Goal: Task Accomplishment & Management: Complete application form

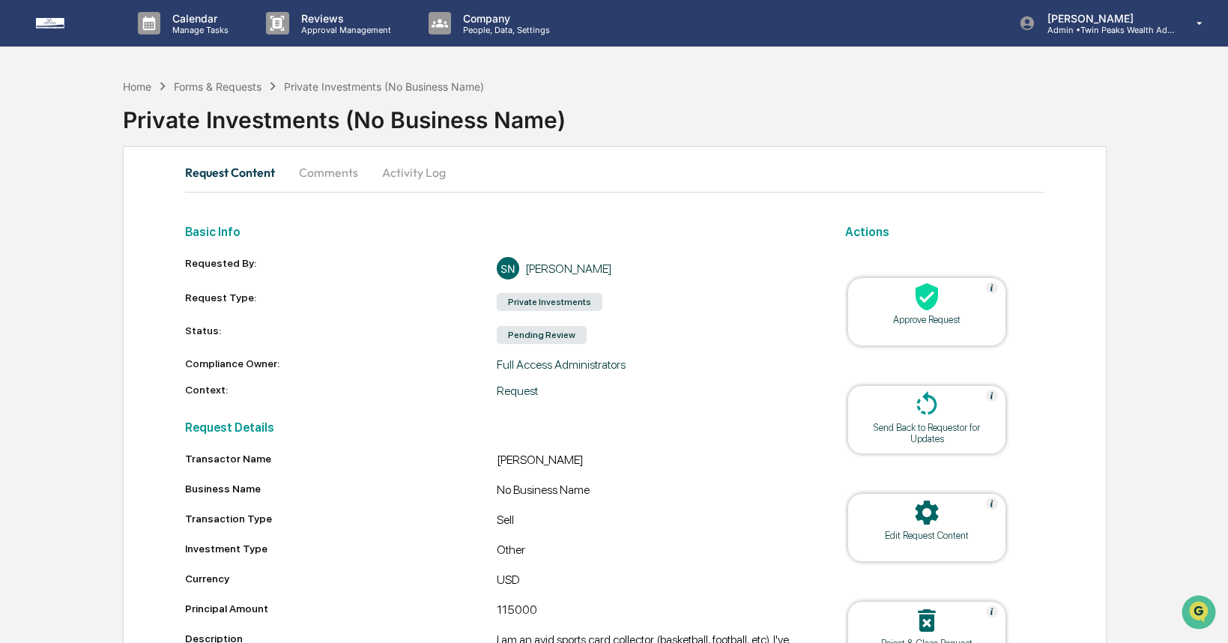
click at [409, 177] on button "Activity Log" at bounding box center [414, 172] width 88 height 36
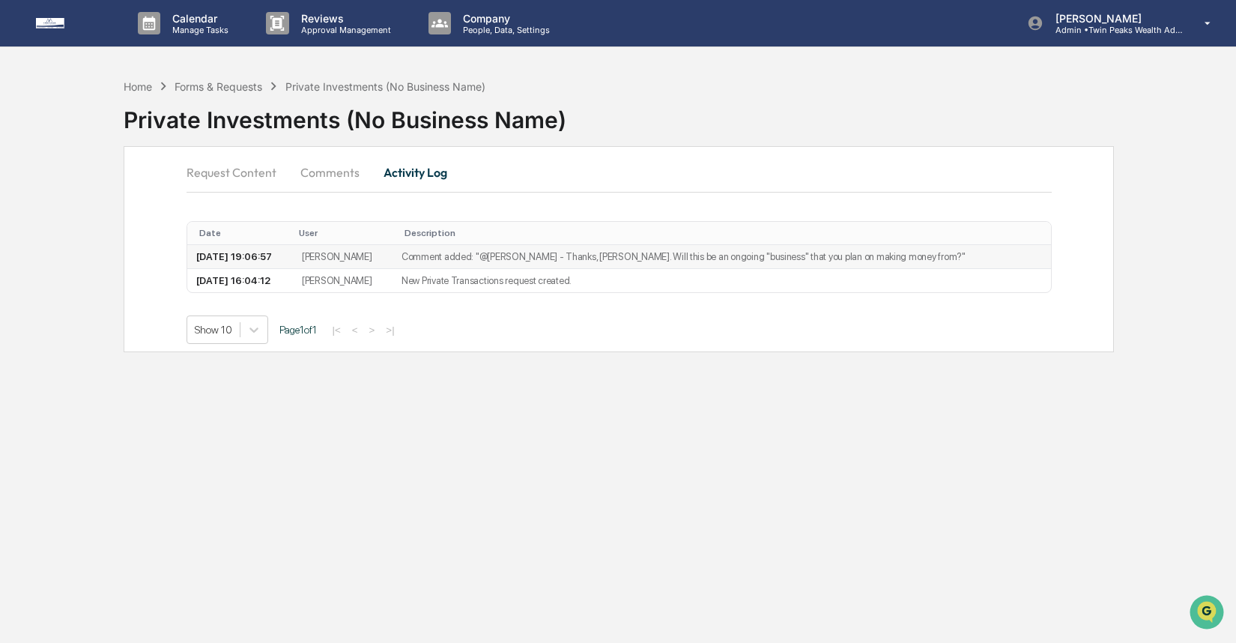
click at [418, 254] on td "Comment added: "@Stephen Nguyen - Thanks, Stephen. Will this be an ongoing "bus…" at bounding box center [721, 257] width 658 height 24
click at [446, 257] on td "Comment added: "@Stephen Nguyen - Thanks, Stephen. Will this be an ongoing "bus…" at bounding box center [721, 257] width 658 height 24
click at [243, 88] on div "Forms & Requests" at bounding box center [219, 86] width 88 height 13
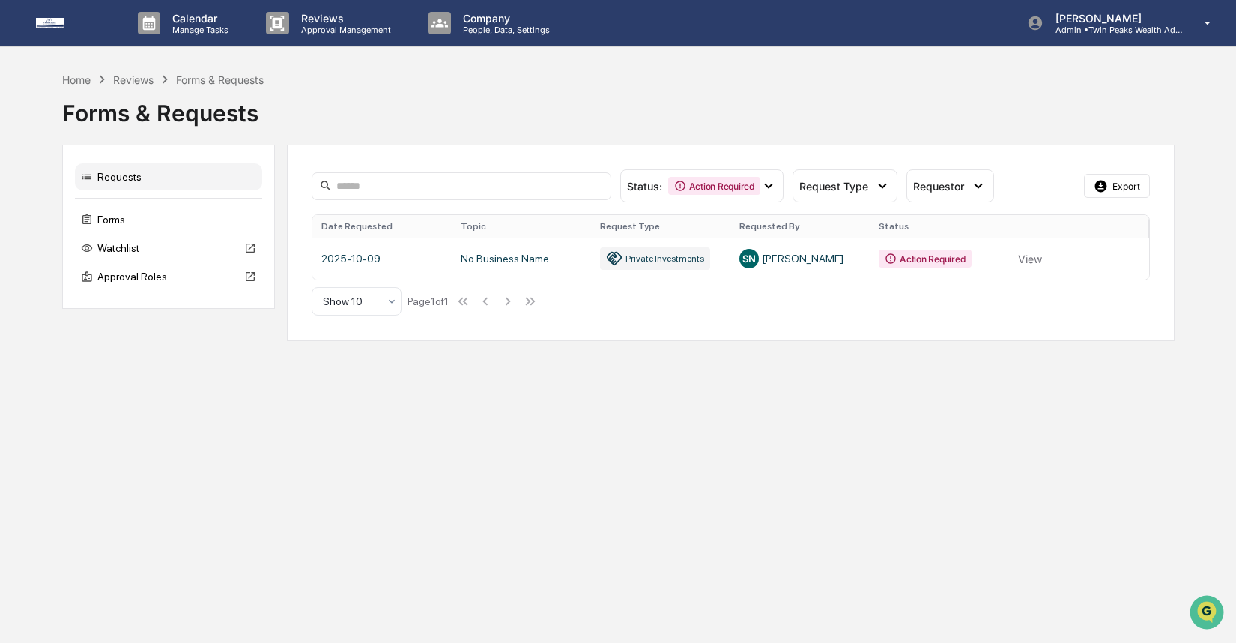
click at [79, 82] on div "Home" at bounding box center [76, 79] width 28 height 13
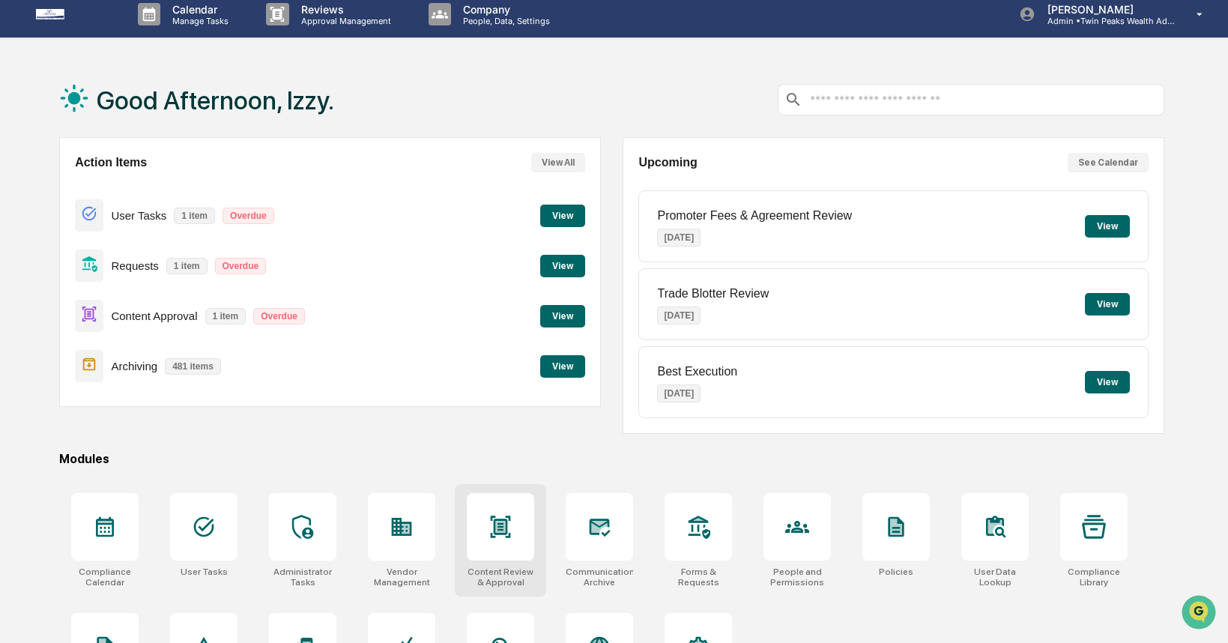
scroll to position [10, 0]
click at [495, 528] on icon at bounding box center [500, 526] width 10 height 12
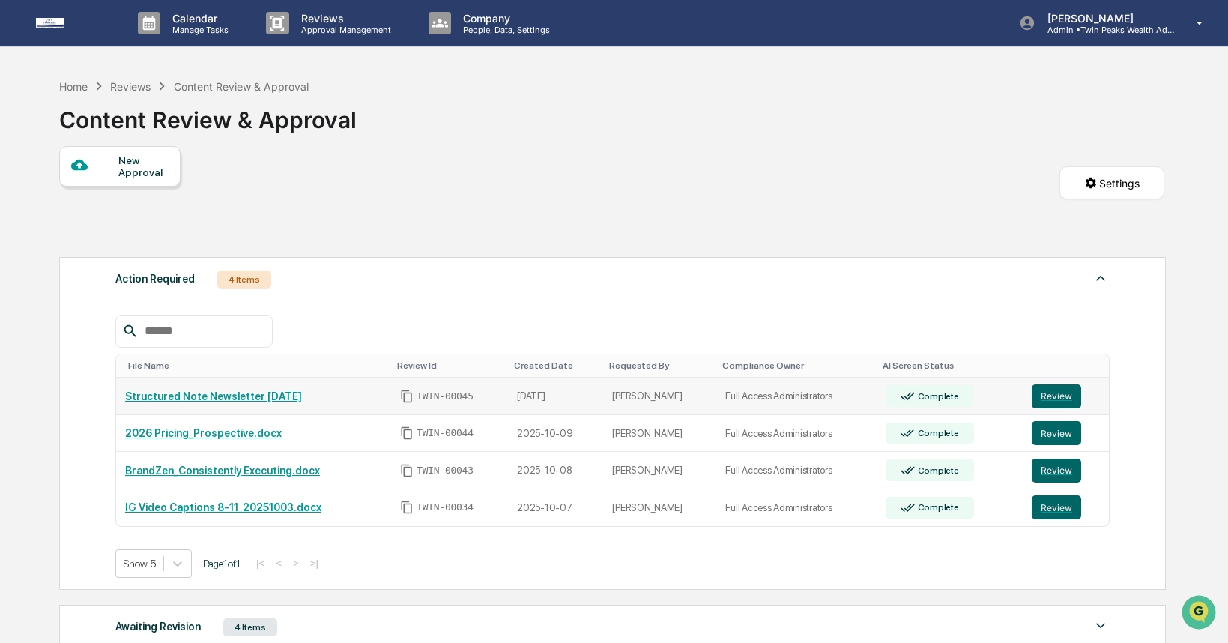
click at [1055, 384] on td "Review" at bounding box center [1065, 395] width 87 height 37
click at [1056, 389] on button "Review" at bounding box center [1055, 396] width 49 height 24
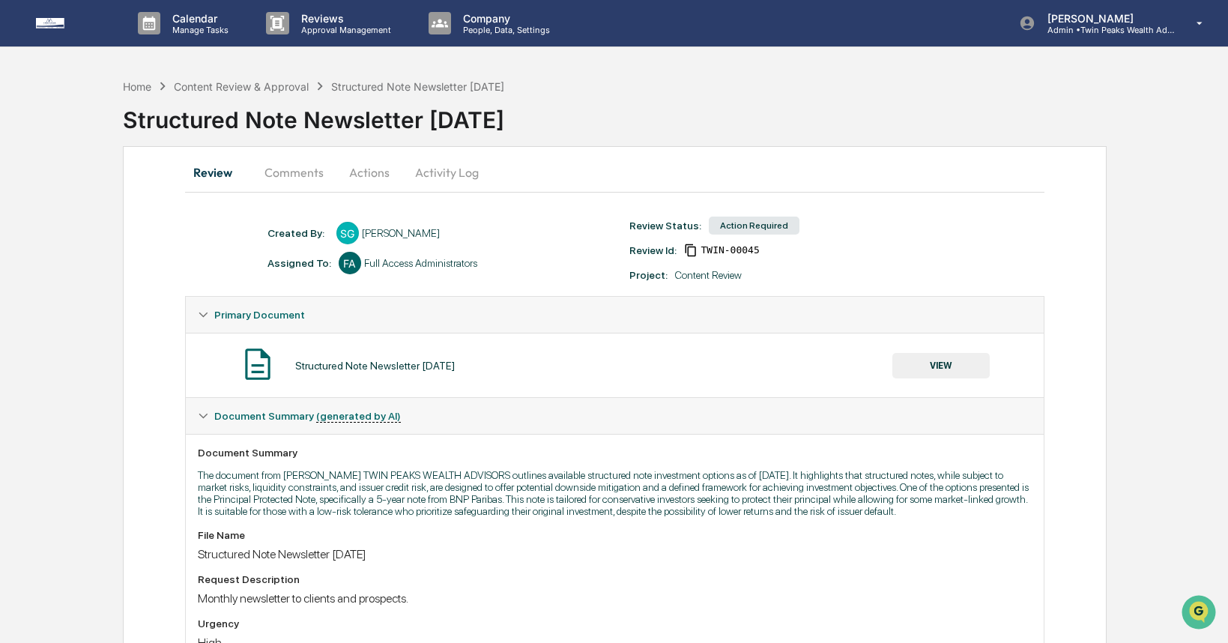
click at [300, 169] on button "Comments" at bounding box center [293, 172] width 83 height 36
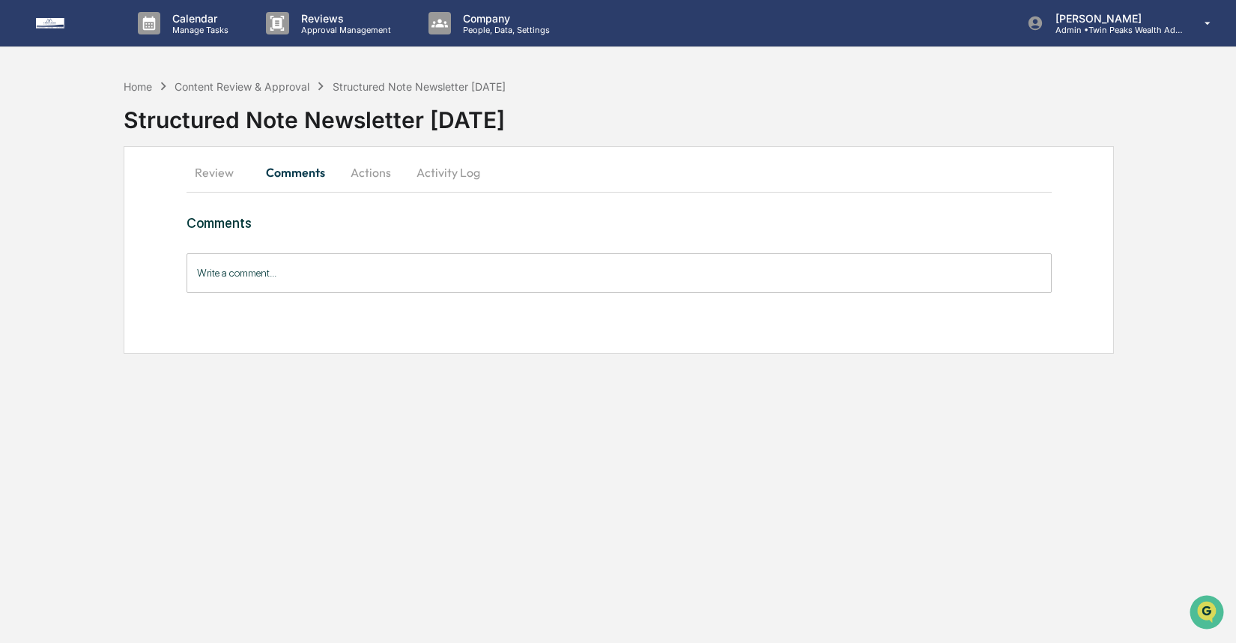
click at [375, 169] on button "Actions" at bounding box center [370, 172] width 67 height 36
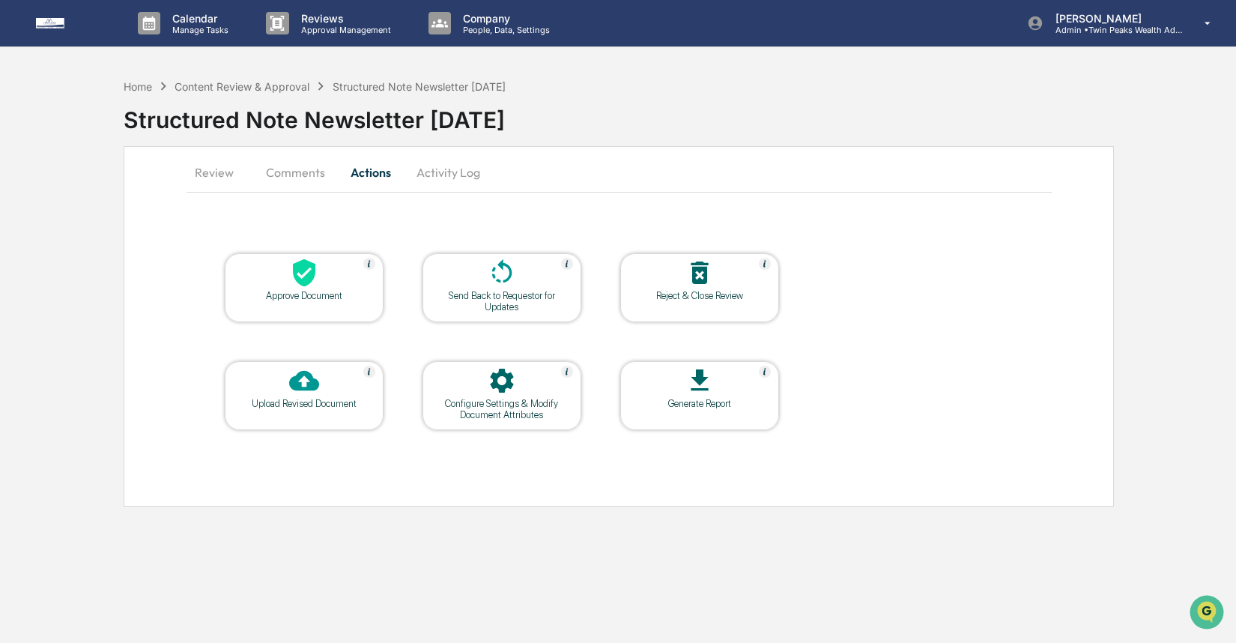
click at [446, 169] on button "Activity Log" at bounding box center [448, 172] width 88 height 36
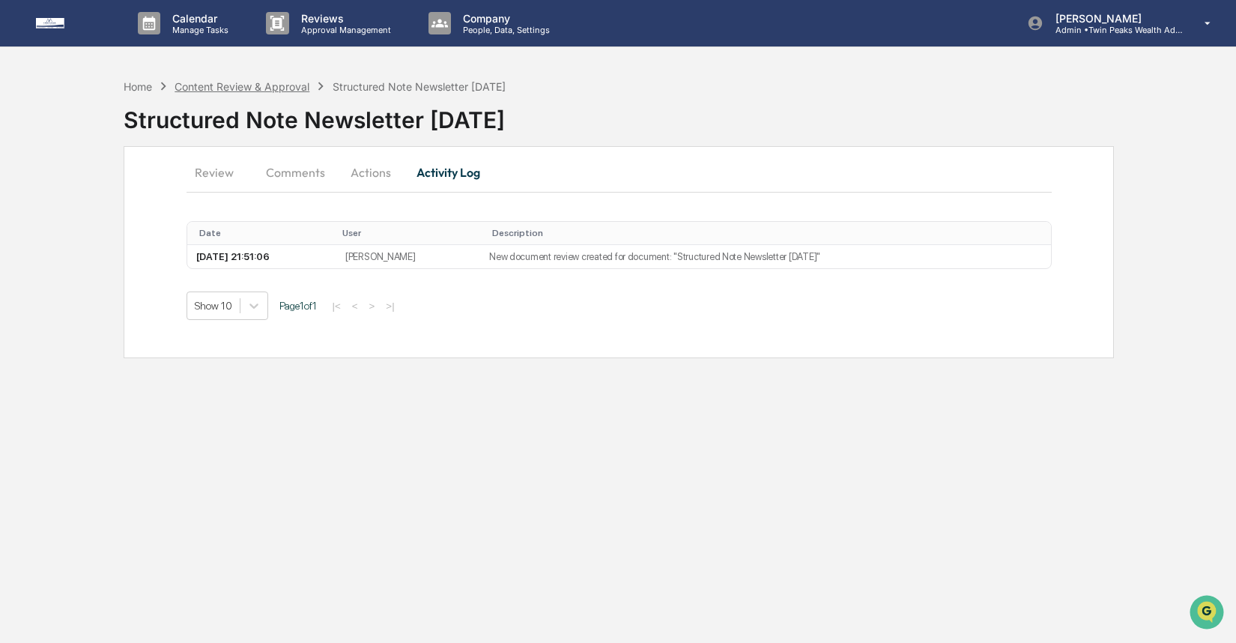
click at [213, 88] on div "Content Review & Approval" at bounding box center [242, 86] width 135 height 13
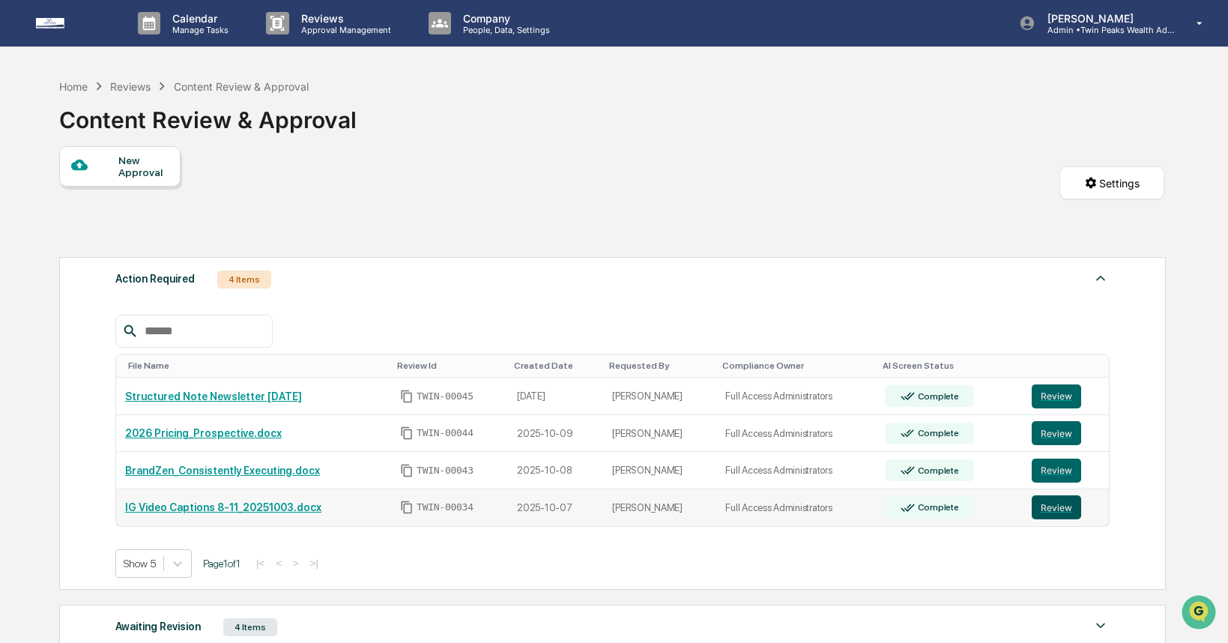
click at [1070, 505] on button "Review" at bounding box center [1055, 507] width 49 height 24
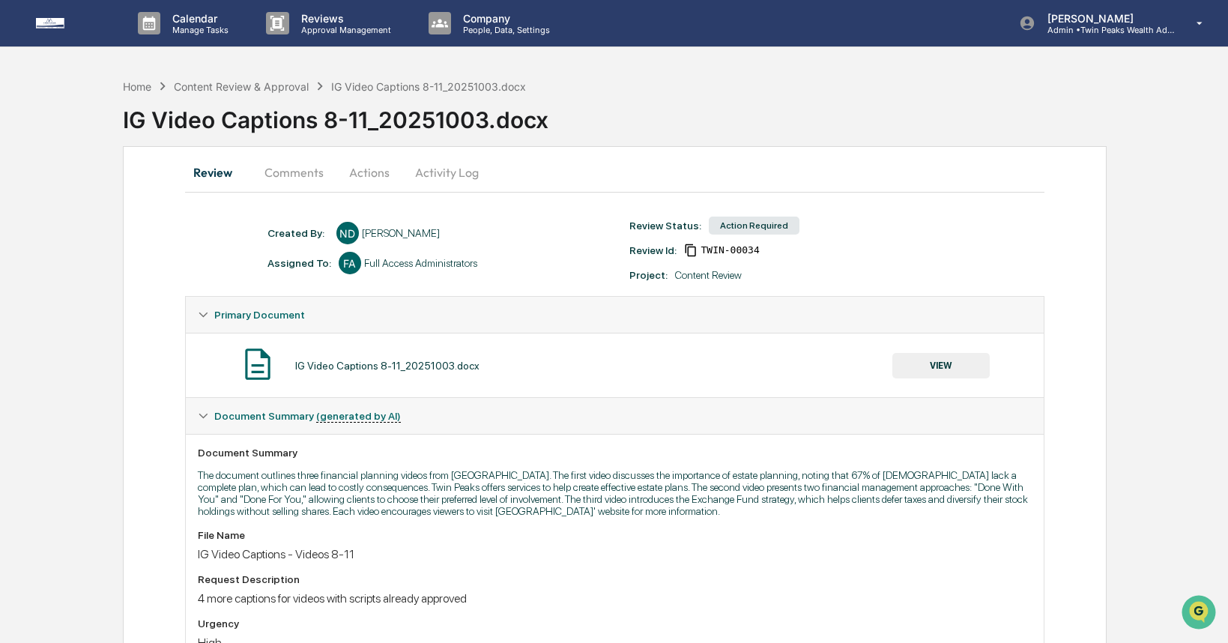
click at [368, 172] on button "Actions" at bounding box center [369, 172] width 67 height 36
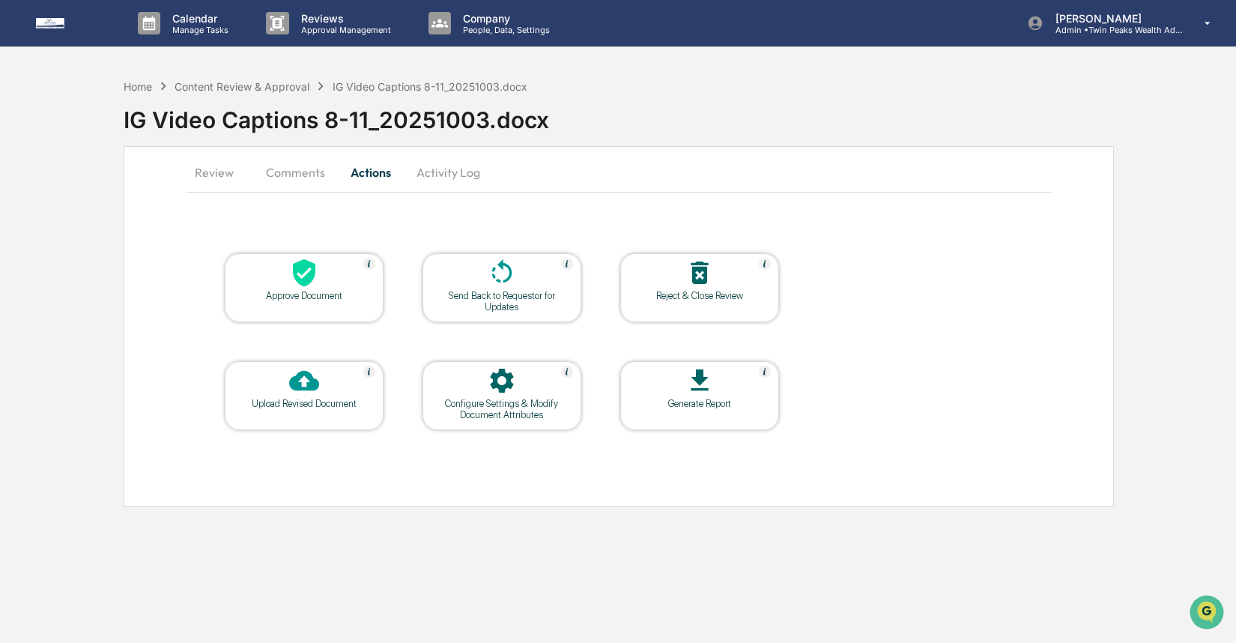
click at [439, 175] on button "Activity Log" at bounding box center [448, 172] width 88 height 36
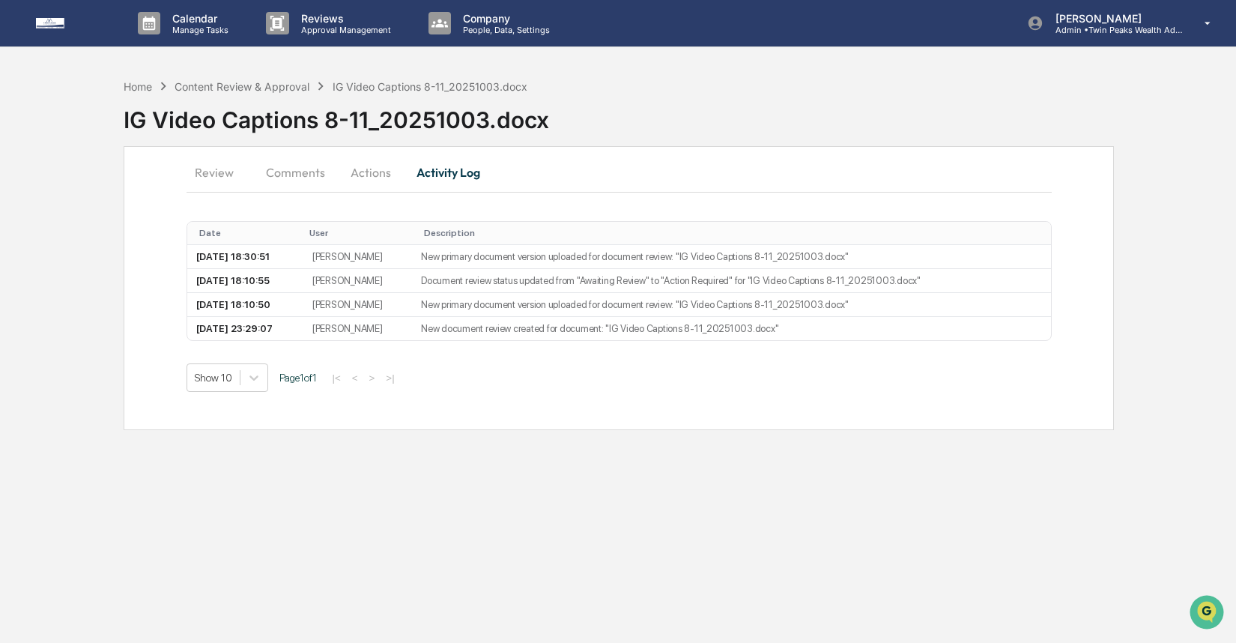
click at [365, 171] on button "Actions" at bounding box center [370, 172] width 67 height 36
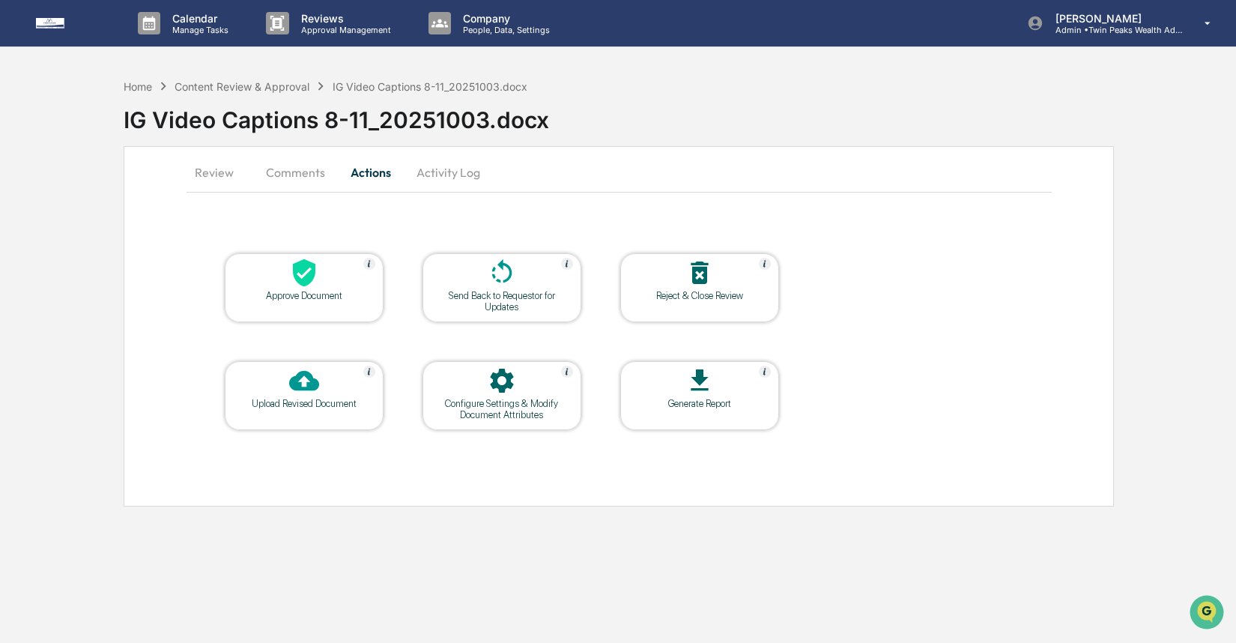
click at [303, 169] on button "Comments" at bounding box center [295, 172] width 83 height 36
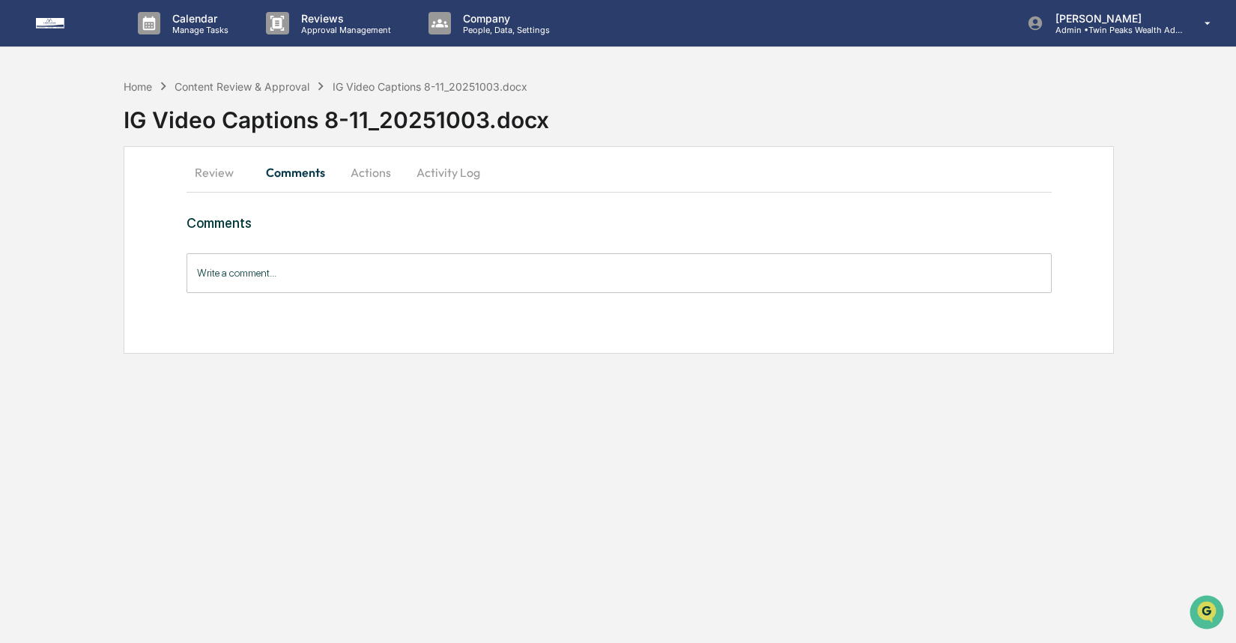
click at [207, 174] on button "Review" at bounding box center [219, 172] width 67 height 36
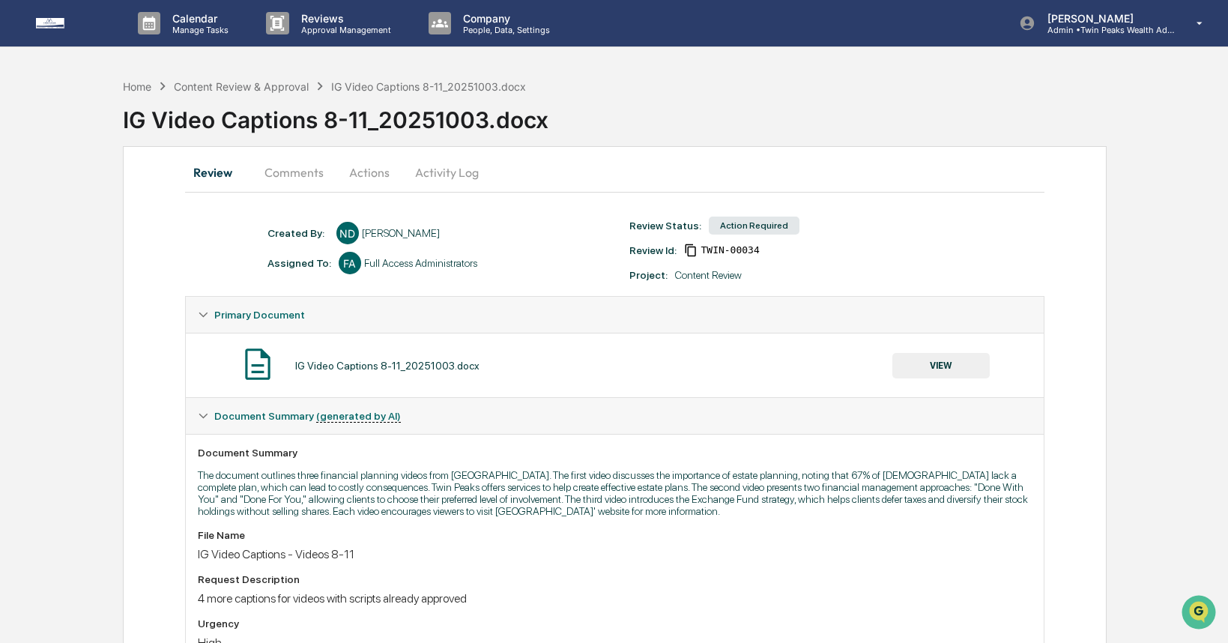
click at [934, 360] on button "VIEW" at bounding box center [940, 365] width 97 height 25
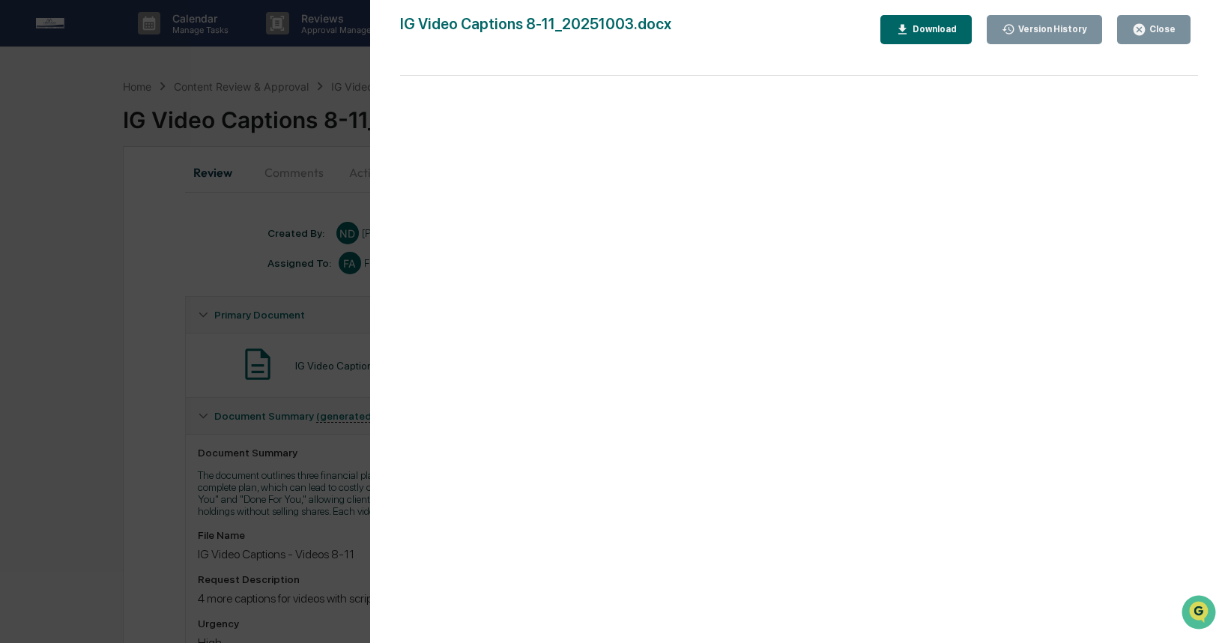
click at [1043, 24] on div "Version History" at bounding box center [1051, 29] width 72 height 10
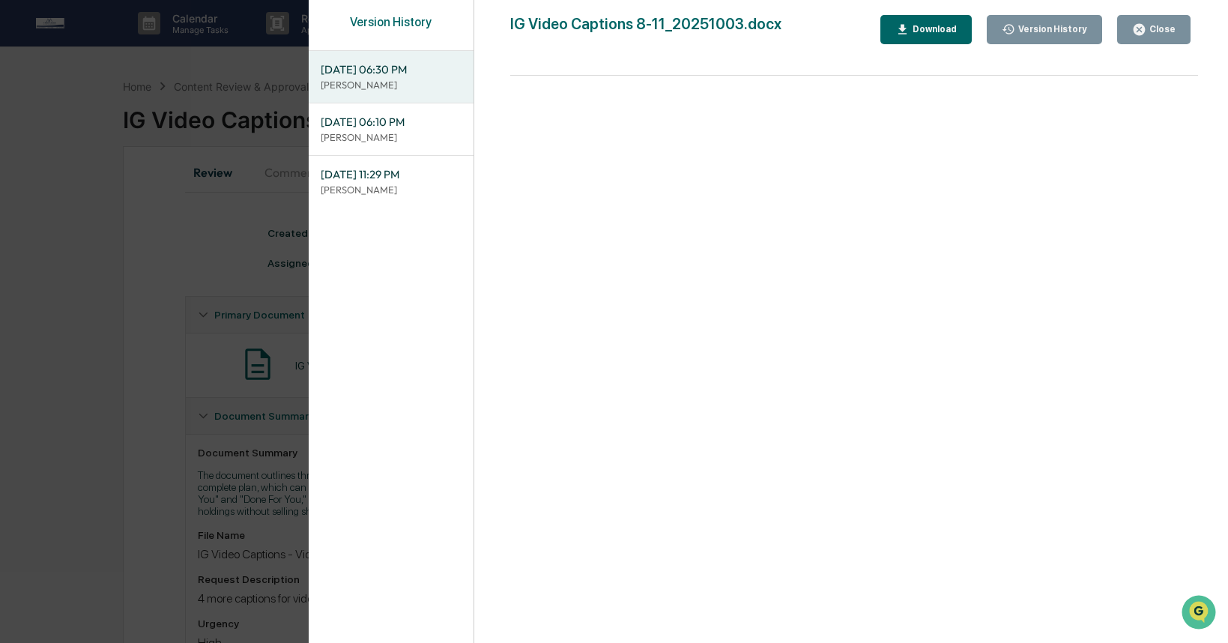
click at [395, 134] on p "[PERSON_NAME]" at bounding box center [391, 137] width 141 height 14
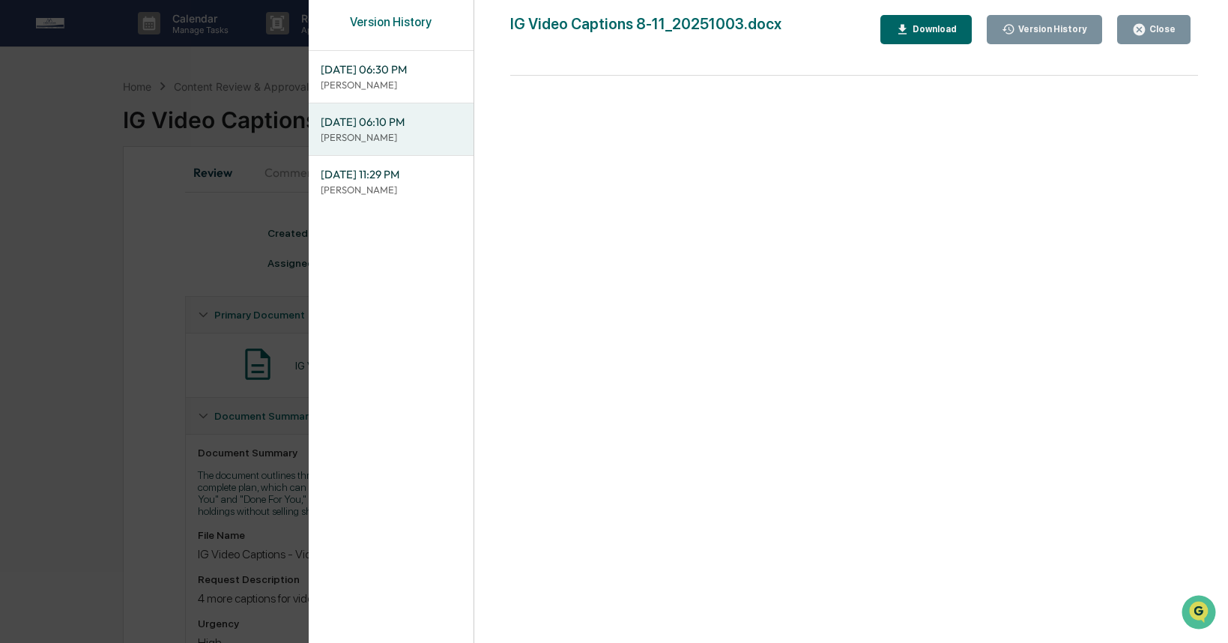
click at [907, 19] on button "Download" at bounding box center [925, 29] width 91 height 29
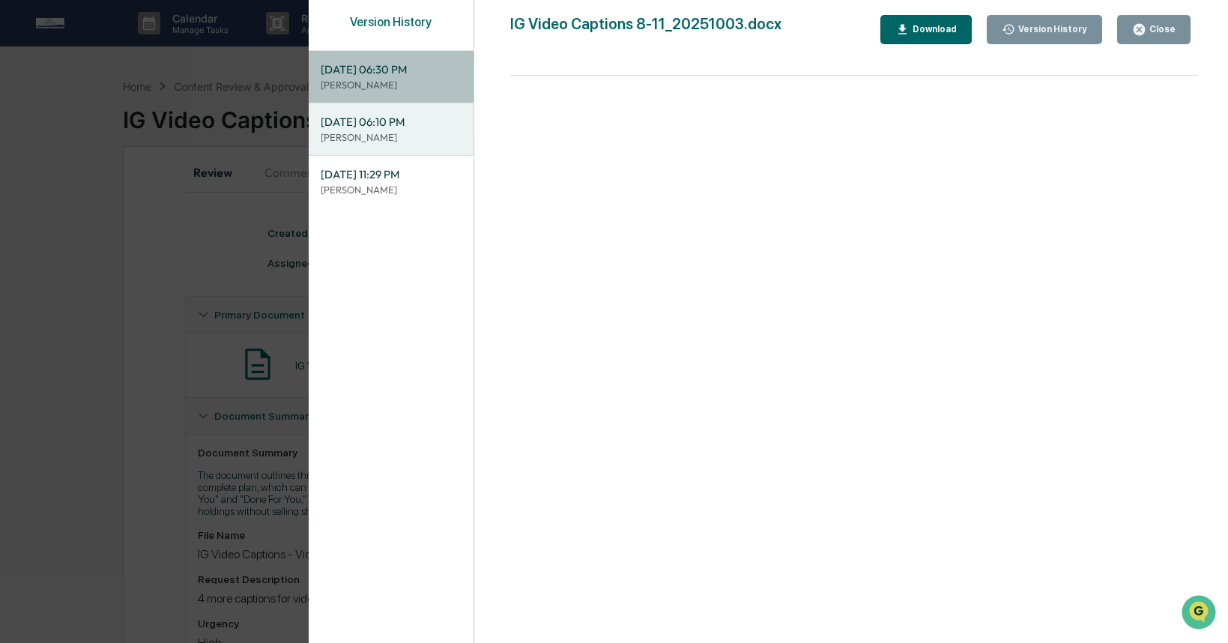
click at [410, 72] on span "10/10/2025, 06:30 PM" at bounding box center [391, 69] width 141 height 16
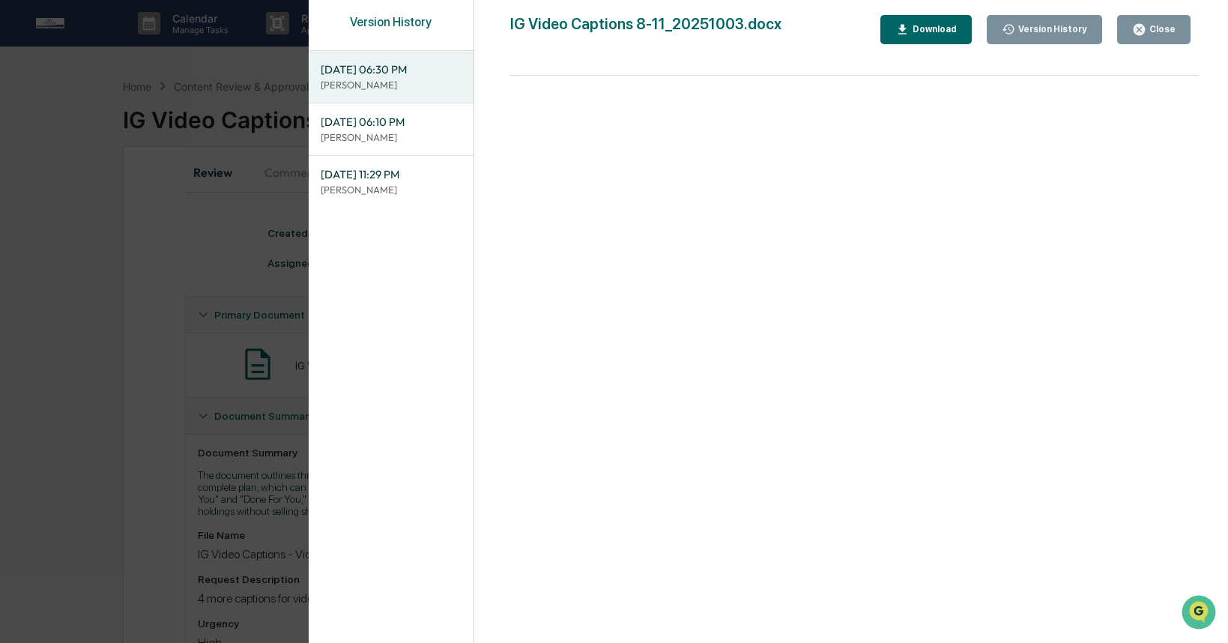
click at [932, 28] on div "Download" at bounding box center [932, 29] width 47 height 10
click at [1048, 30] on div "Version History" at bounding box center [1051, 29] width 72 height 10
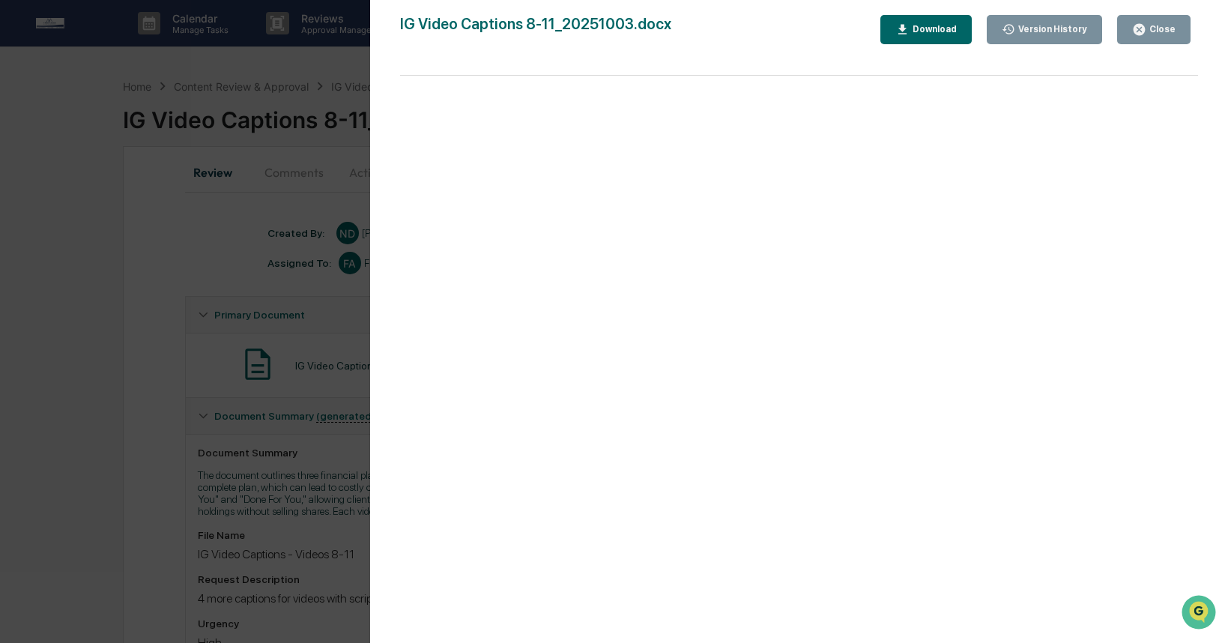
click at [926, 26] on div "Download" at bounding box center [932, 29] width 47 height 10
click at [1046, 32] on div "Version History" at bounding box center [1051, 29] width 72 height 10
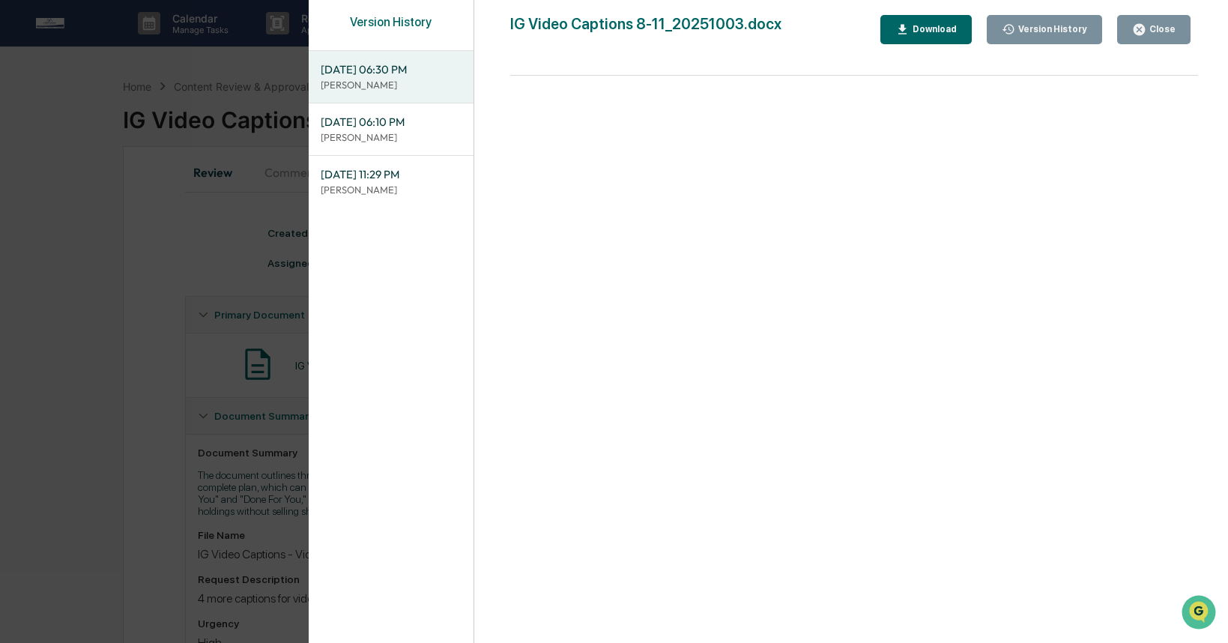
click at [909, 30] on div "Download" at bounding box center [932, 29] width 47 height 10
click at [267, 305] on div "Version History 10/10/2025, 06:30 PM Niki Desai 10/10/2025, 06:10 PM Lindsay Ri…" at bounding box center [614, 321] width 1228 height 643
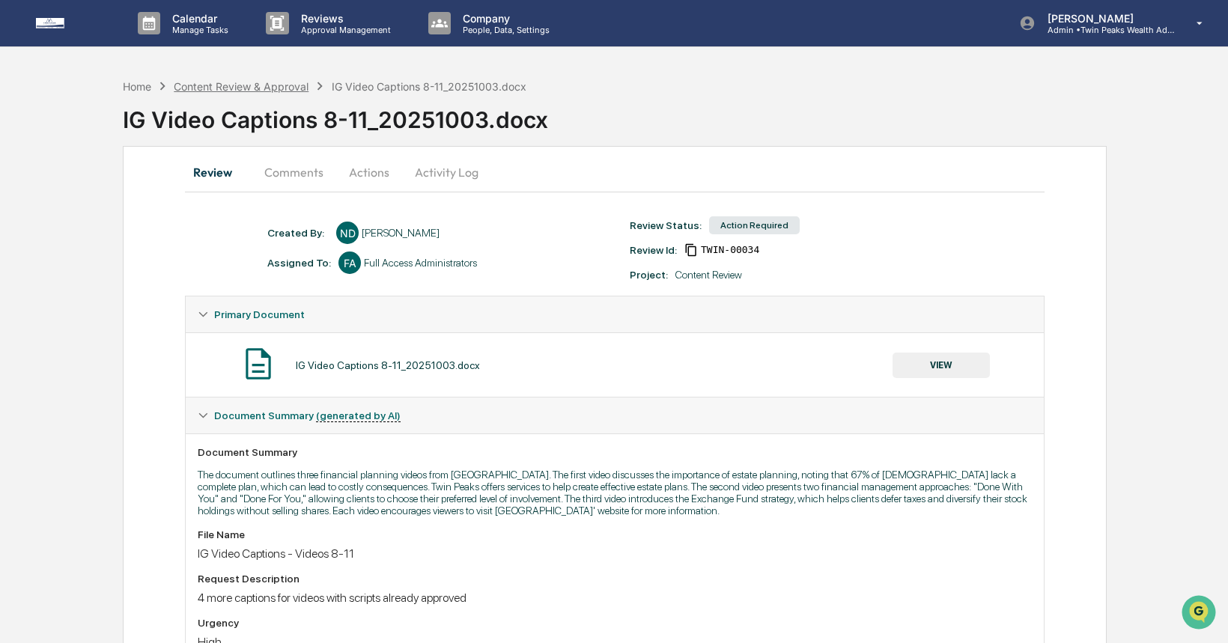
click at [289, 86] on div "Content Review & Approval" at bounding box center [241, 86] width 135 height 13
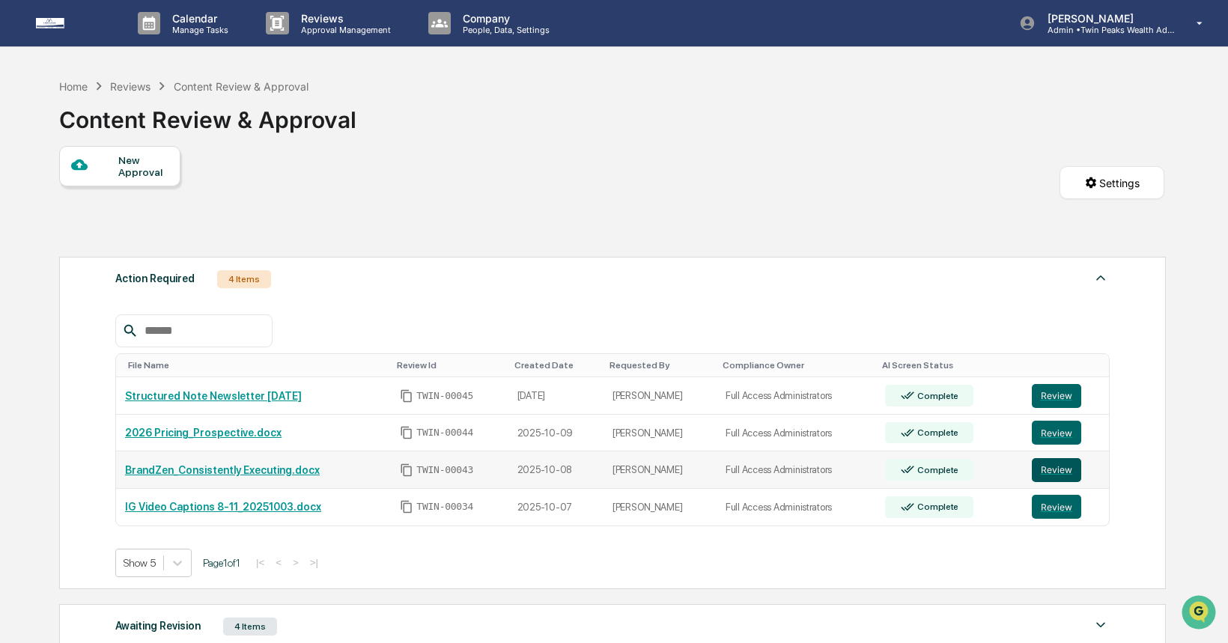
click at [1051, 473] on button "Review" at bounding box center [1056, 470] width 49 height 24
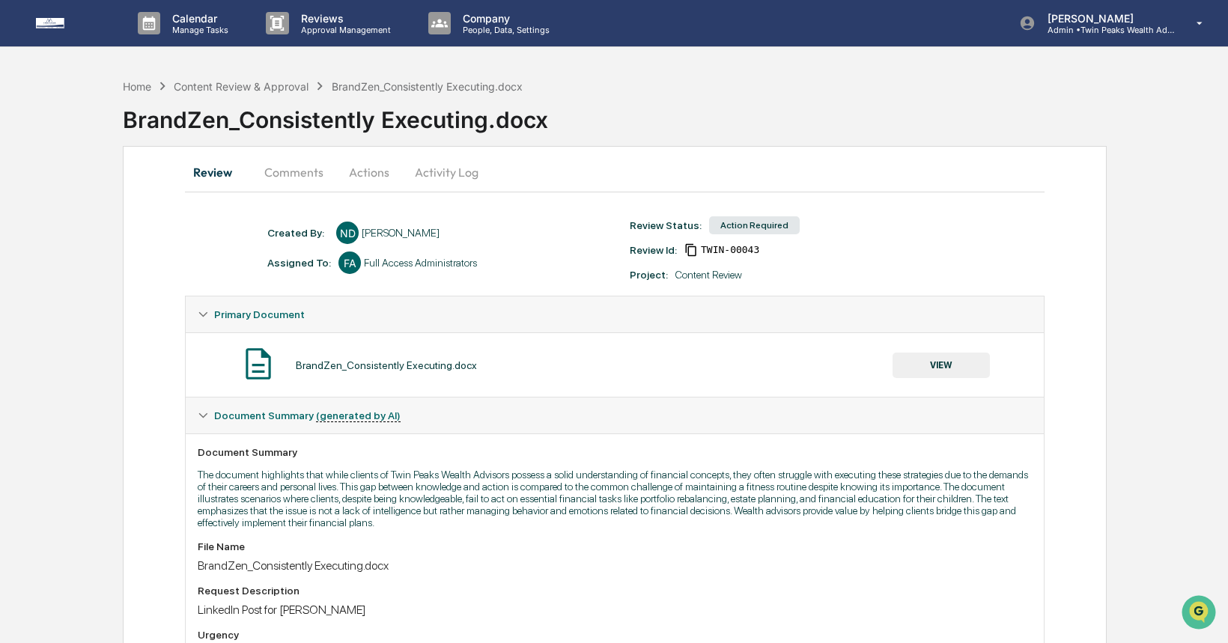
click at [459, 174] on button "Activity Log" at bounding box center [447, 172] width 88 height 36
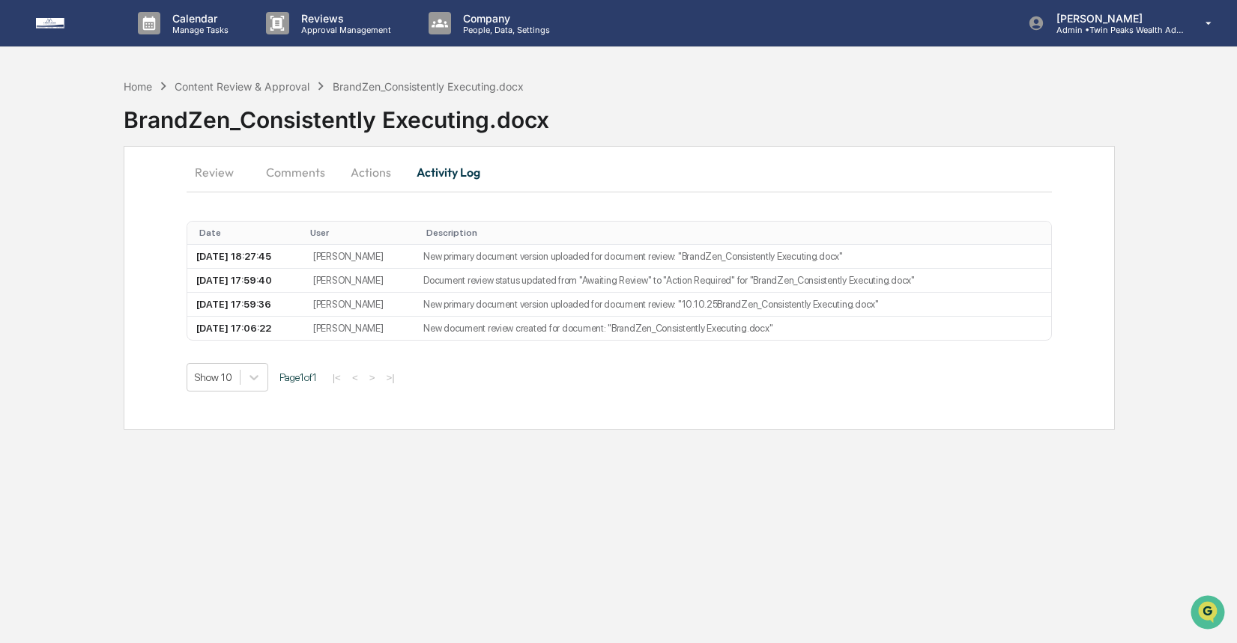
click at [224, 172] on button "Review" at bounding box center [219, 172] width 67 height 36
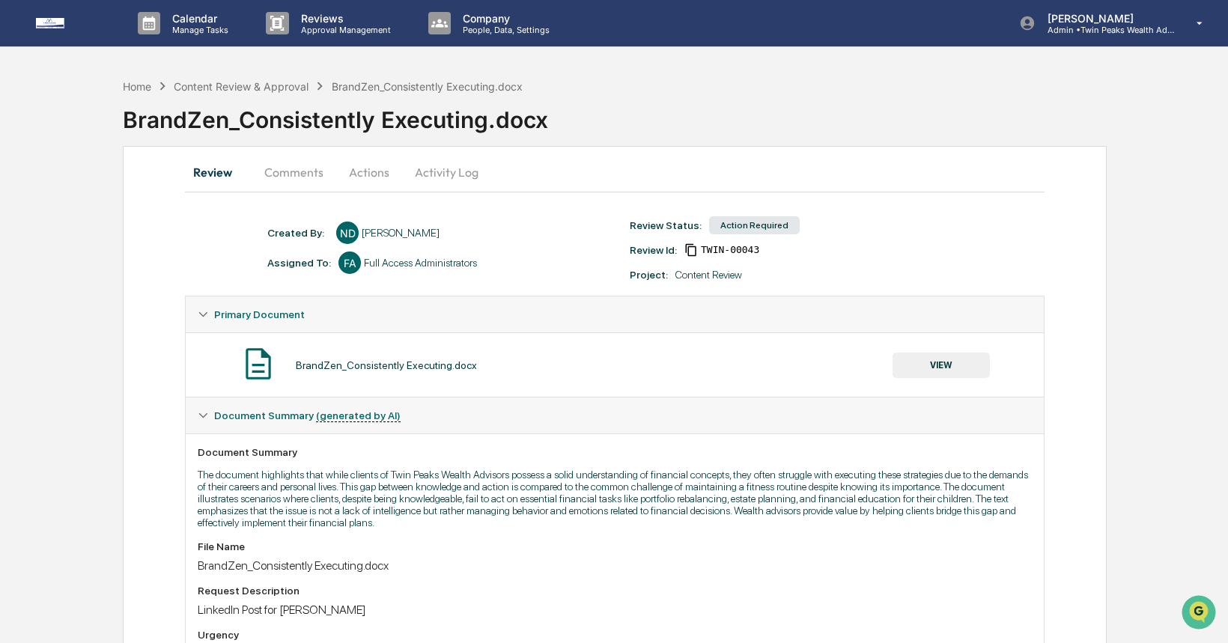
click at [941, 370] on button "VIEW" at bounding box center [941, 365] width 97 height 25
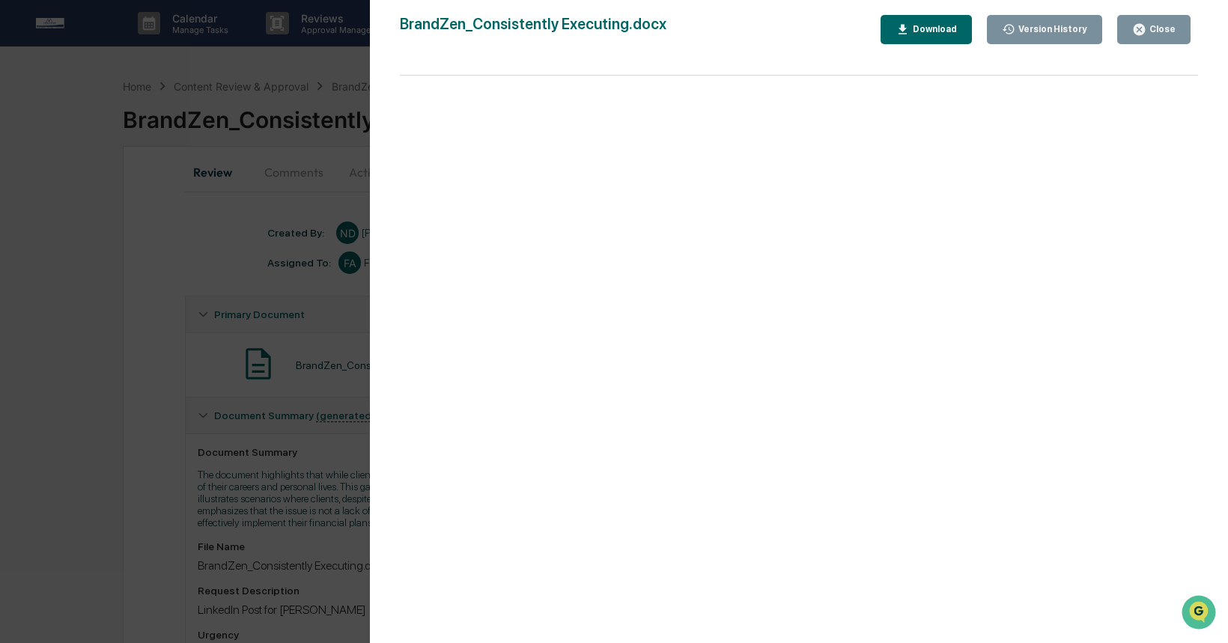
click at [1044, 28] on div "Version History" at bounding box center [1052, 29] width 72 height 10
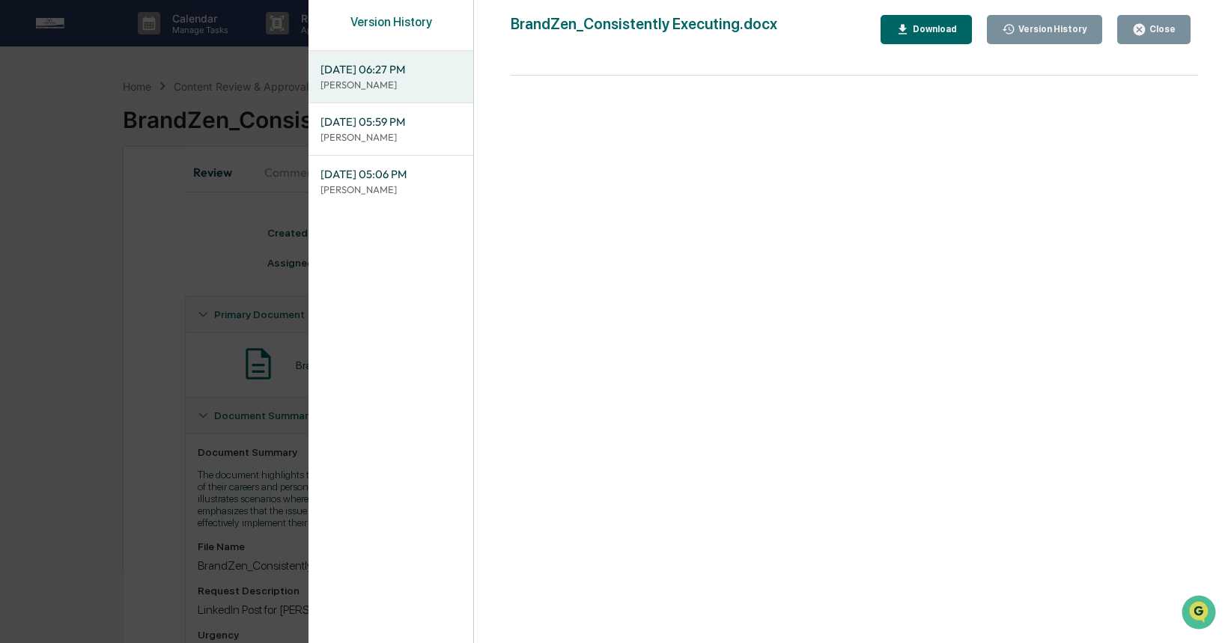
click at [411, 122] on span "10/10/2025, 05:59 PM" at bounding box center [391, 122] width 141 height 16
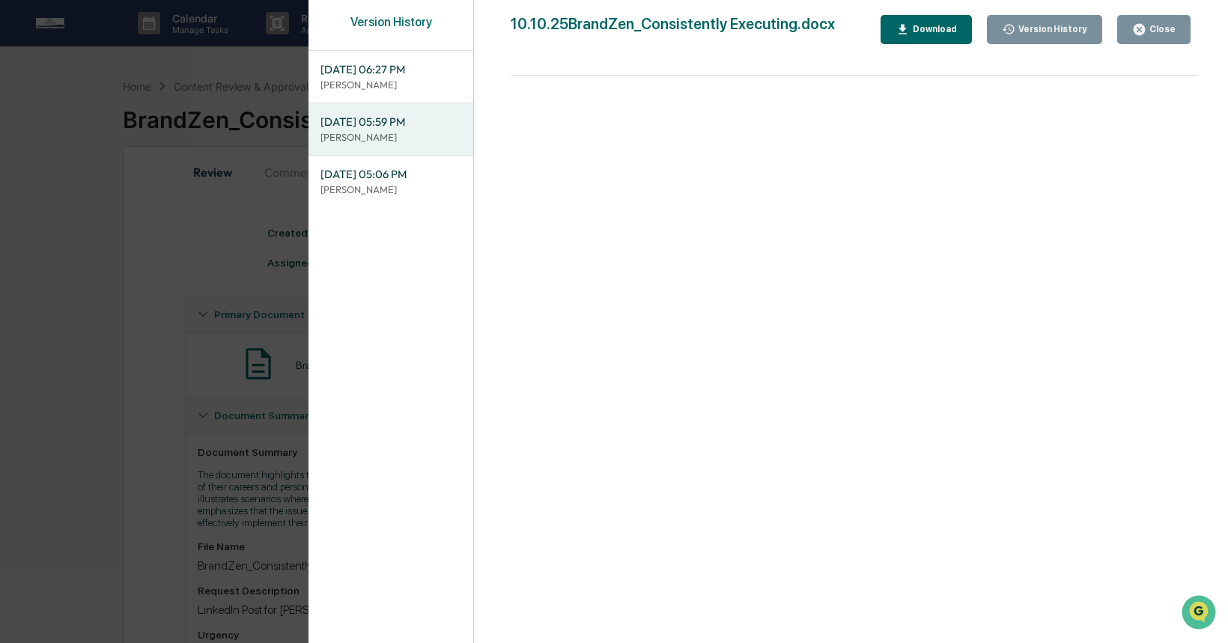
click at [911, 31] on div "Download" at bounding box center [933, 29] width 47 height 10
click at [1019, 35] on div "Version History" at bounding box center [1045, 29] width 86 height 14
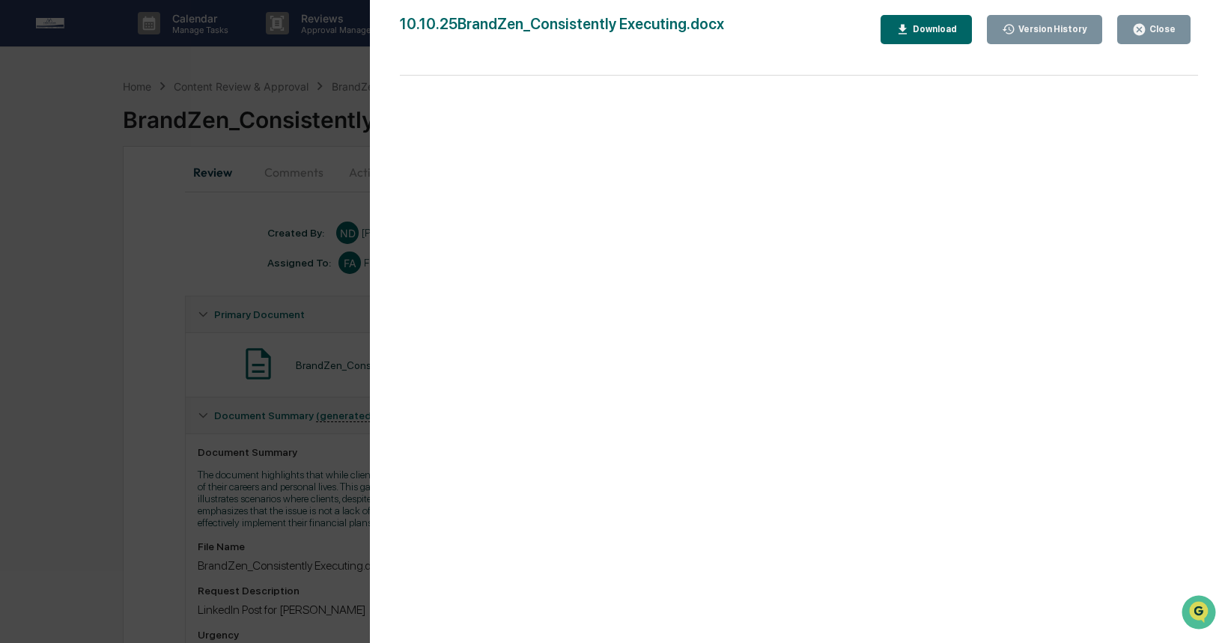
click at [1013, 25] on icon "button" at bounding box center [1009, 29] width 12 height 10
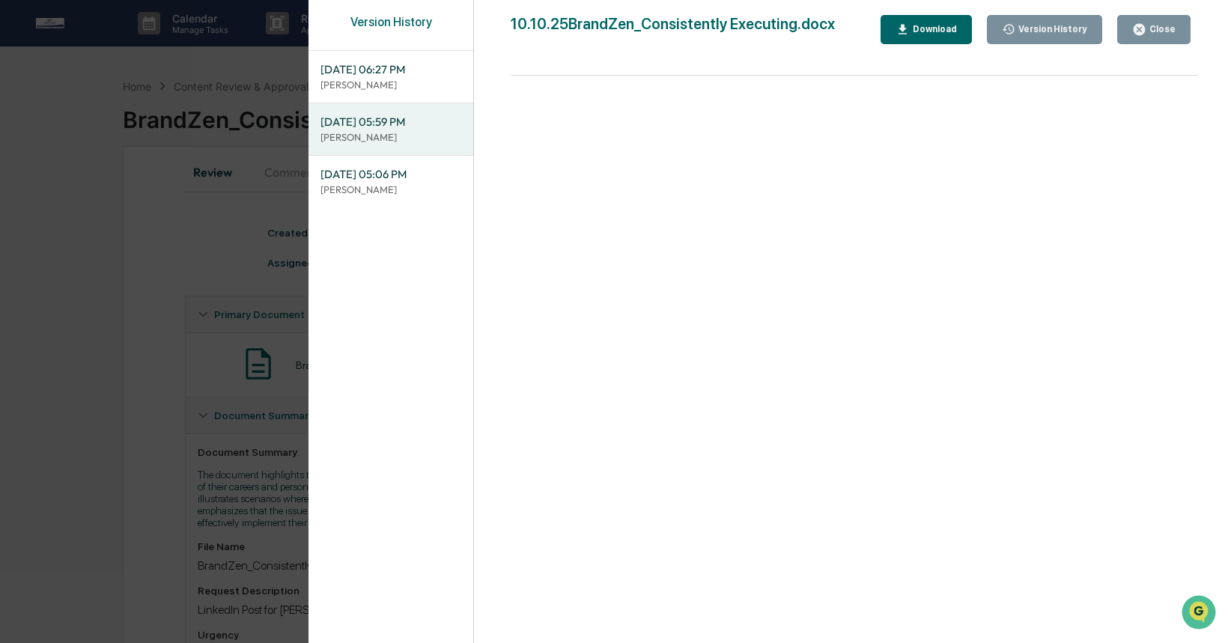
click at [373, 71] on span "10/10/2025, 06:27 PM" at bounding box center [391, 69] width 141 height 16
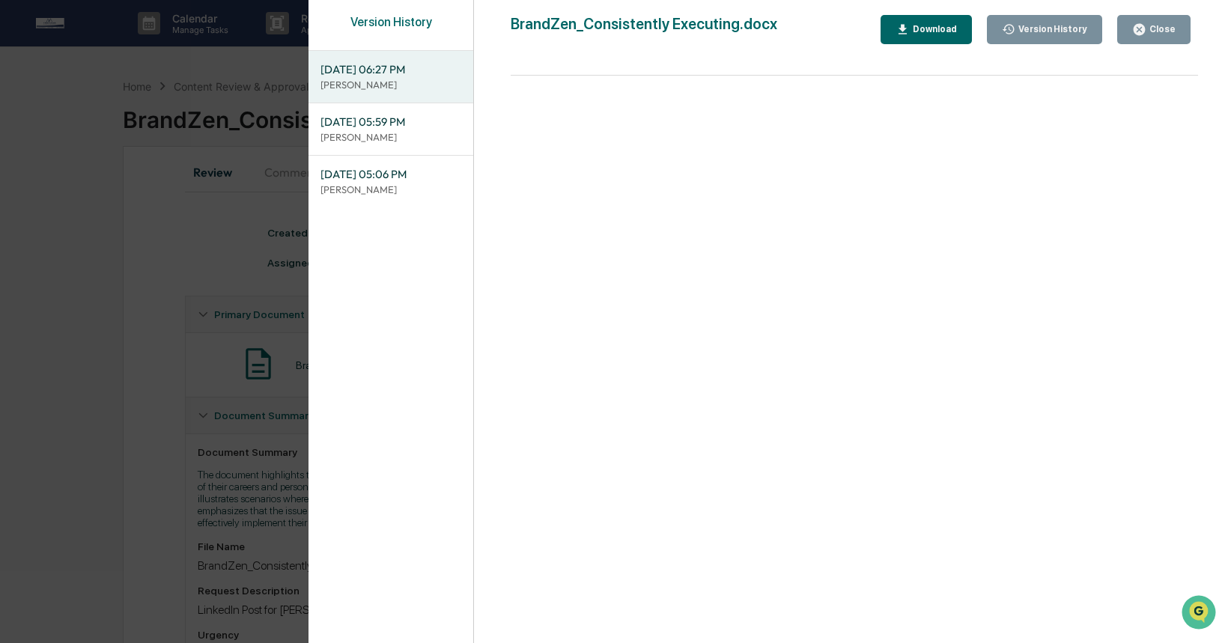
click at [921, 36] on div "Download" at bounding box center [926, 29] width 61 height 14
click at [242, 195] on div "Version History 10/10/2025, 06:27 PM Niki Desai 10/10/2025, 05:59 PM Lindsay Ri…" at bounding box center [614, 321] width 1228 height 643
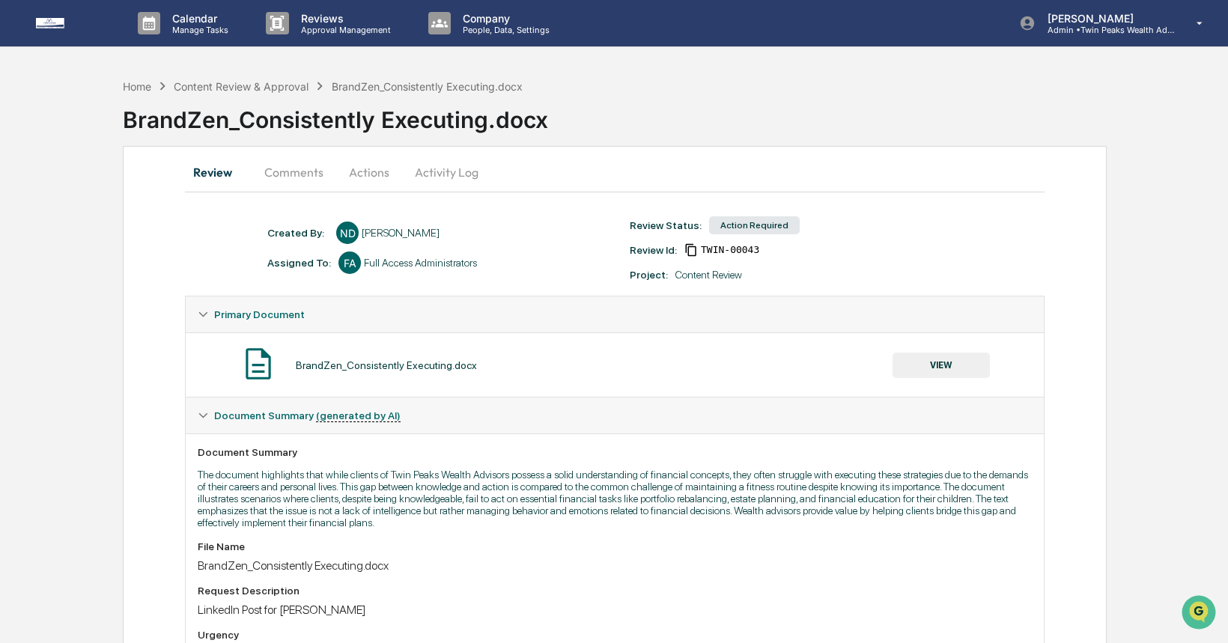
click at [242, 195] on div "Version History 10/10/2025, 06:27 PM Niki Desai 10/10/2025, 05:59 PM Lindsay Ri…" at bounding box center [614, 321] width 1228 height 643
click at [369, 168] on button "Actions" at bounding box center [369, 172] width 67 height 36
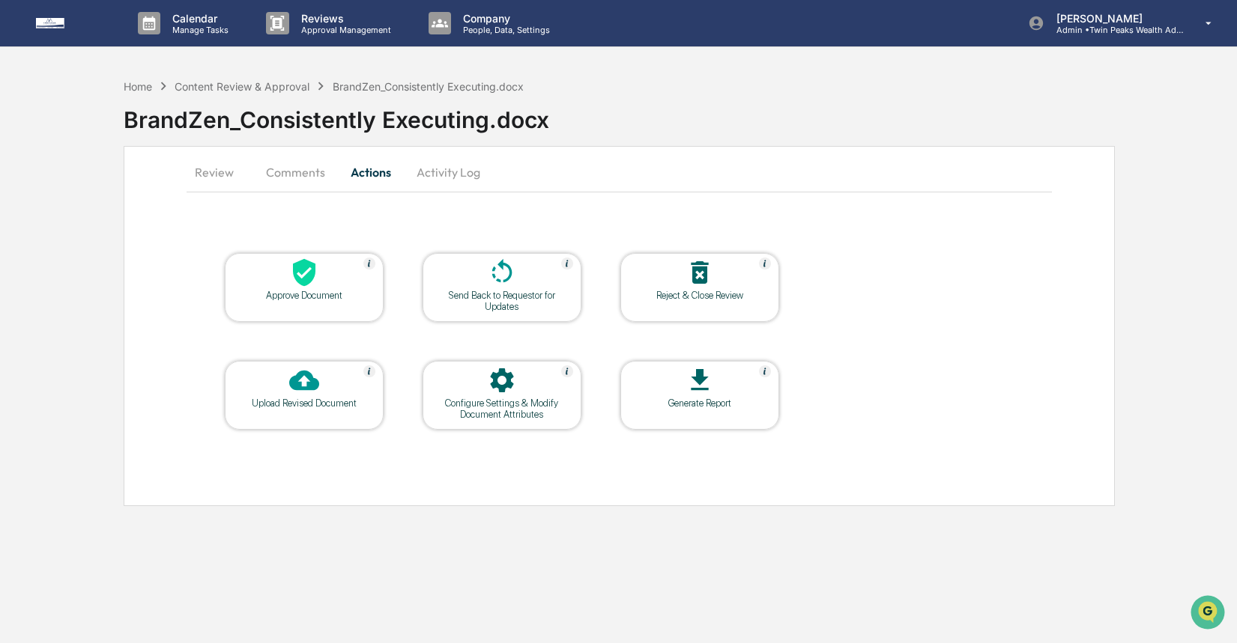
click at [314, 281] on icon at bounding box center [304, 273] width 30 height 30
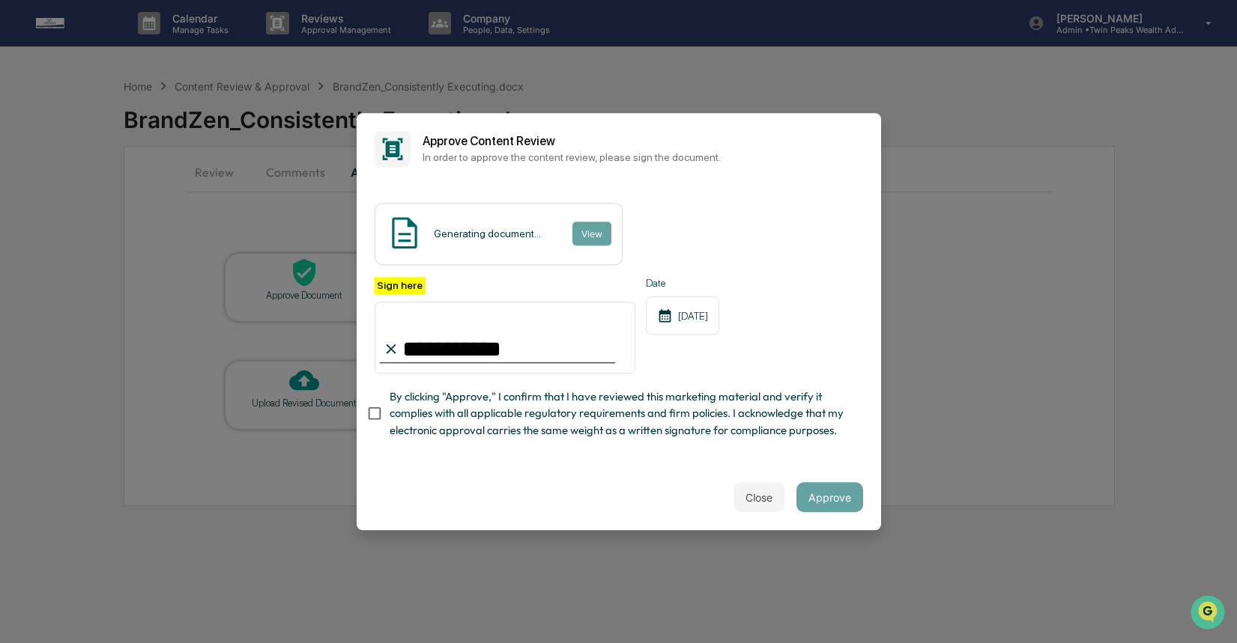
type input "**********"
click at [630, 454] on div "**********" at bounding box center [618, 325] width 524 height 280
click at [544, 246] on div "Generating document... View" at bounding box center [498, 234] width 248 height 62
click at [695, 421] on span "By clicking "Approve," I confirm that I have reviewed this marketing material a…" at bounding box center [619, 414] width 461 height 50
click at [628, 325] on input "**********" at bounding box center [504, 338] width 261 height 72
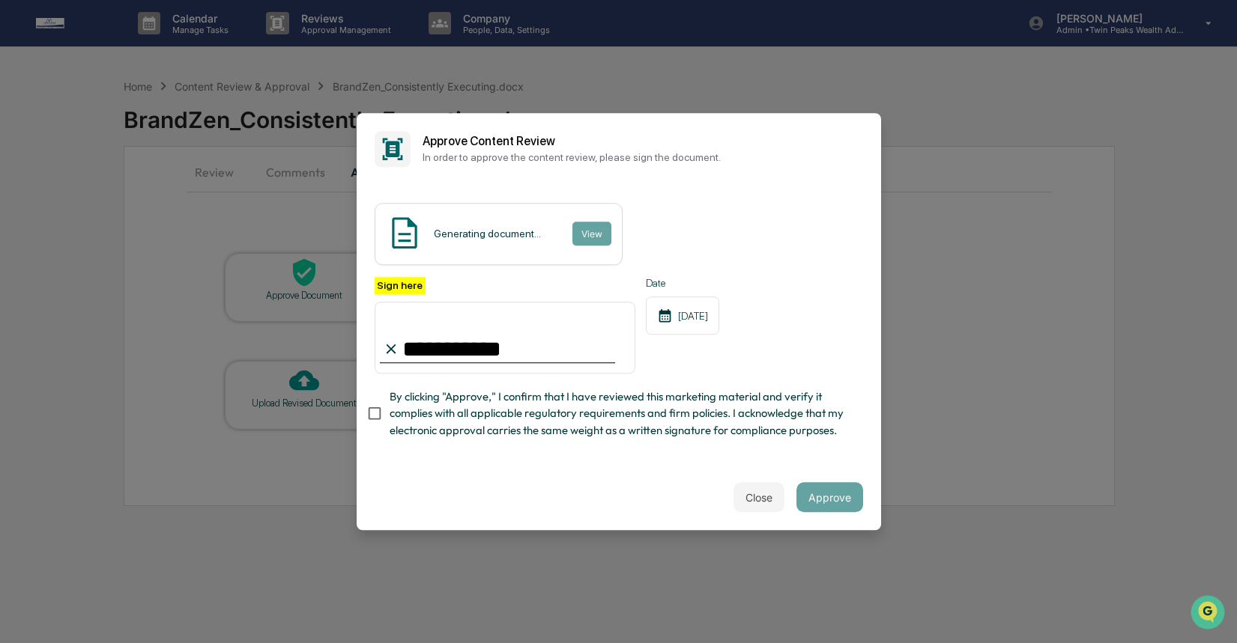
click at [552, 225] on div "Generating document... View" at bounding box center [498, 234] width 248 height 62
click at [763, 506] on button "Close" at bounding box center [758, 497] width 51 height 30
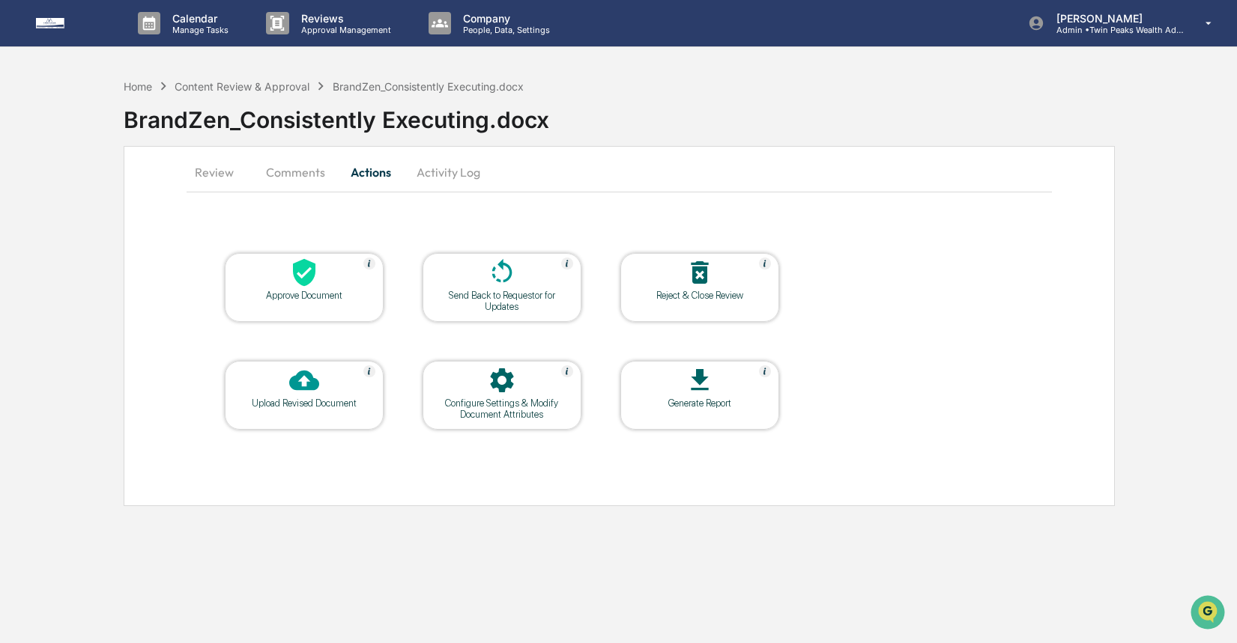
click at [343, 288] on div at bounding box center [304, 274] width 150 height 32
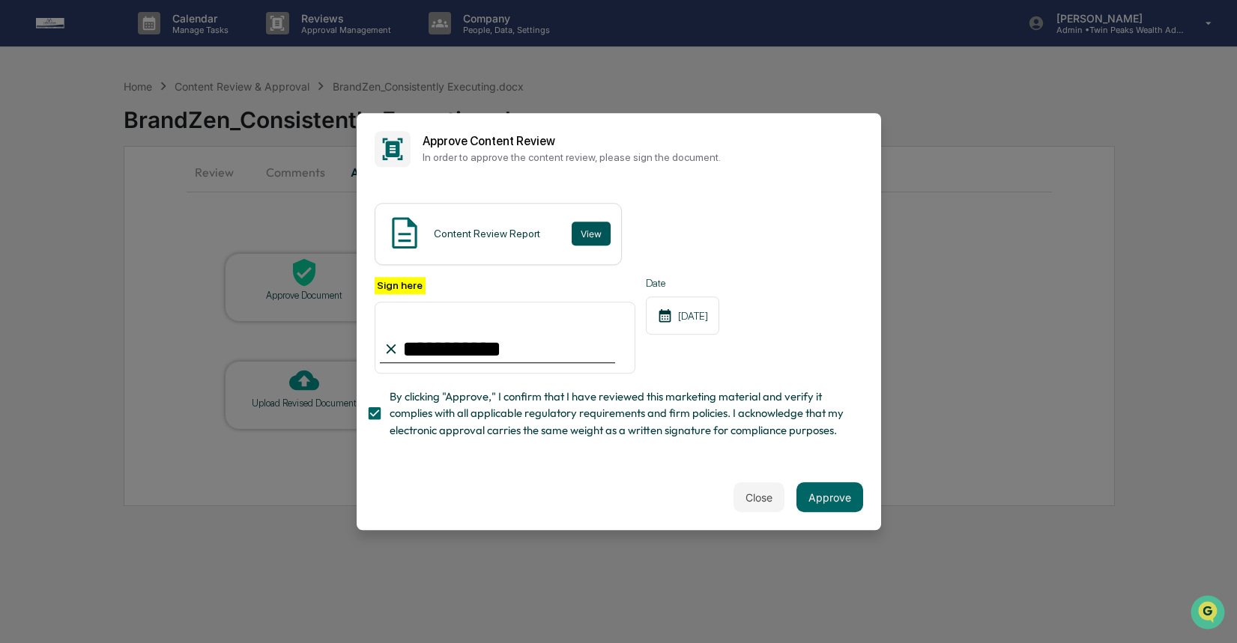
click at [596, 222] on button "View" at bounding box center [590, 234] width 39 height 24
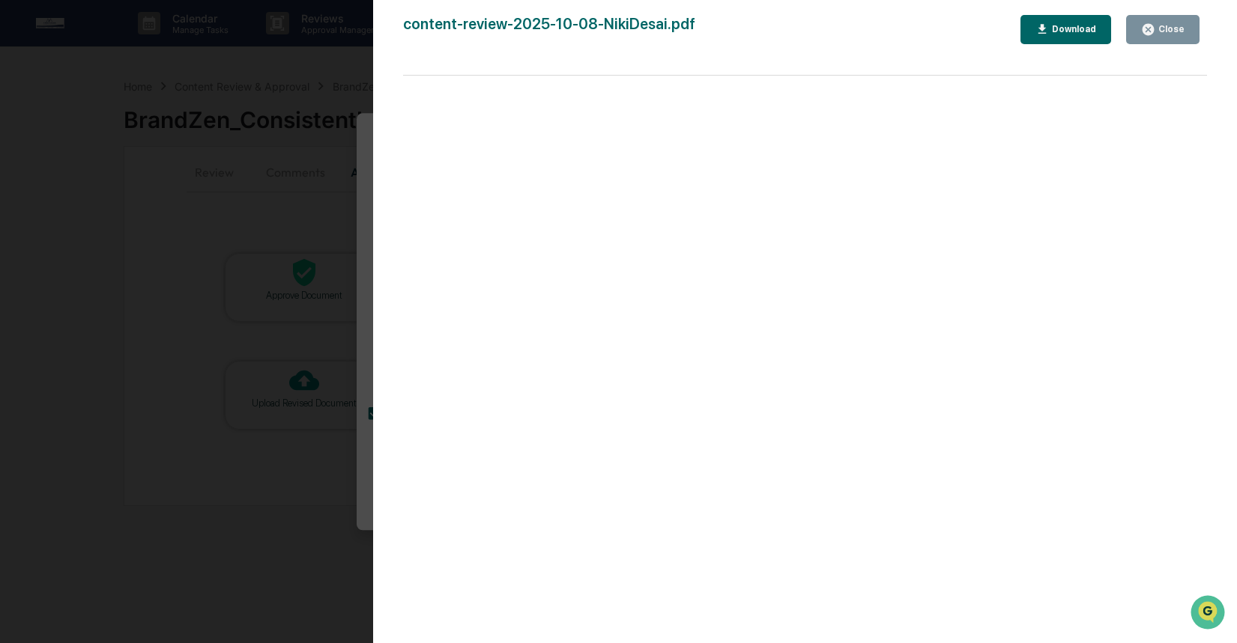
click at [331, 296] on div "Version History 10/13/2025, 06:32 PM Izzy Daboub content-review-2025-10-08-Niki…" at bounding box center [618, 321] width 1237 height 643
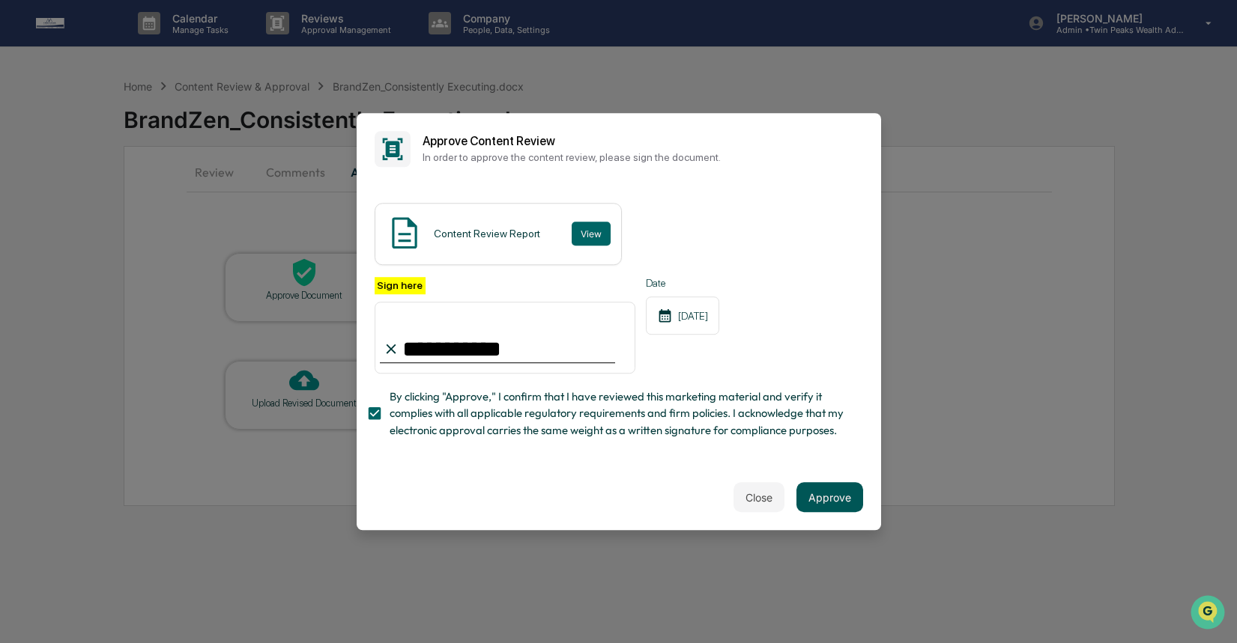
click at [818, 501] on button "Approve" at bounding box center [829, 497] width 67 height 30
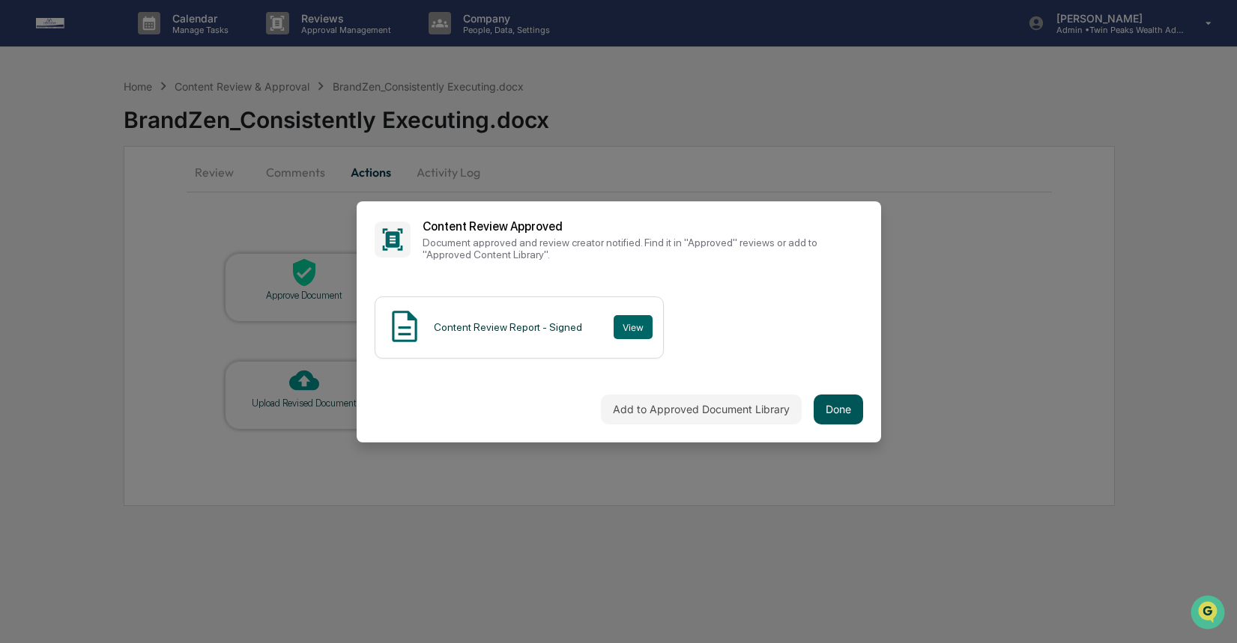
click at [828, 400] on button "Done" at bounding box center [837, 410] width 49 height 30
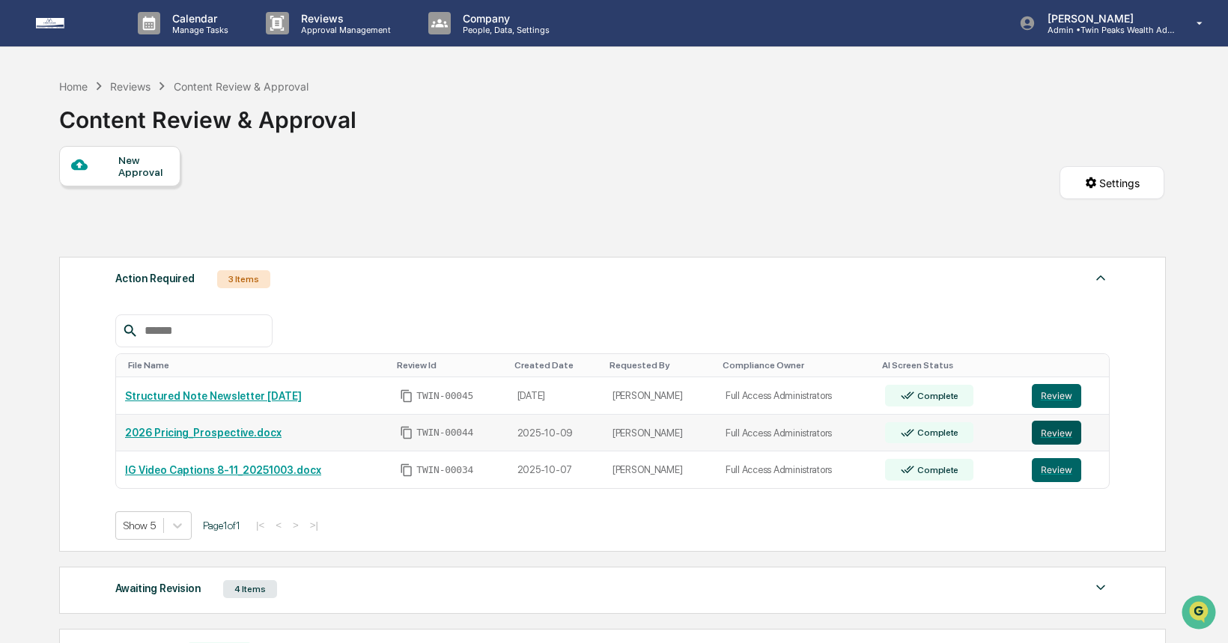
click at [1052, 441] on button "Review" at bounding box center [1056, 433] width 49 height 24
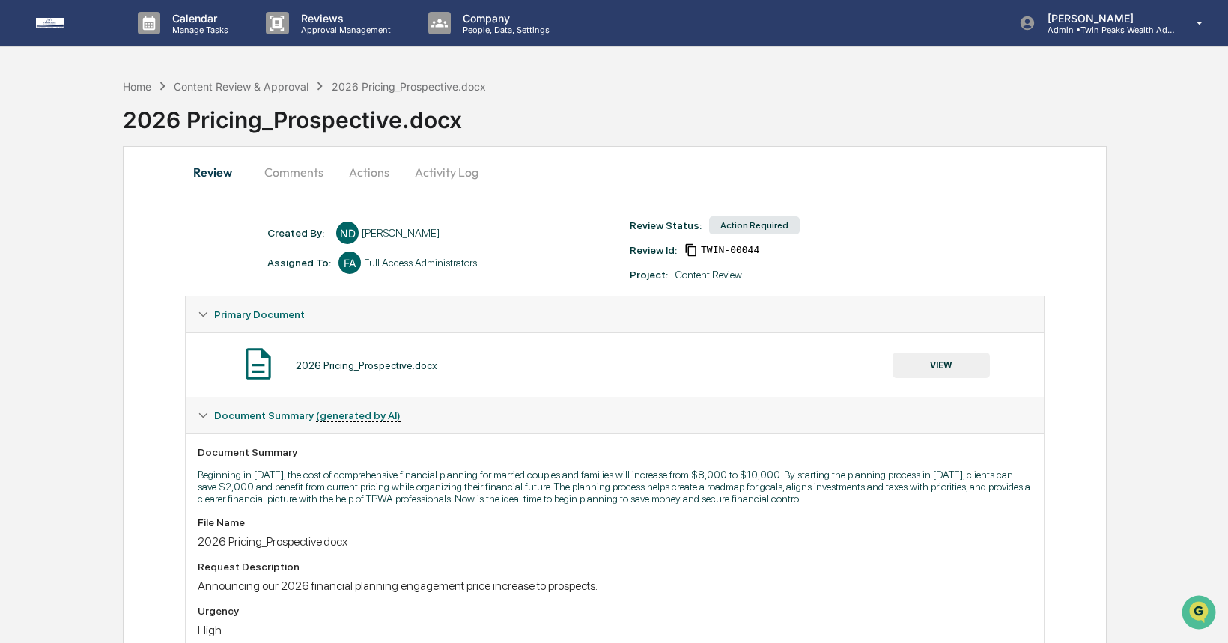
click at [458, 177] on button "Activity Log" at bounding box center [447, 172] width 88 height 36
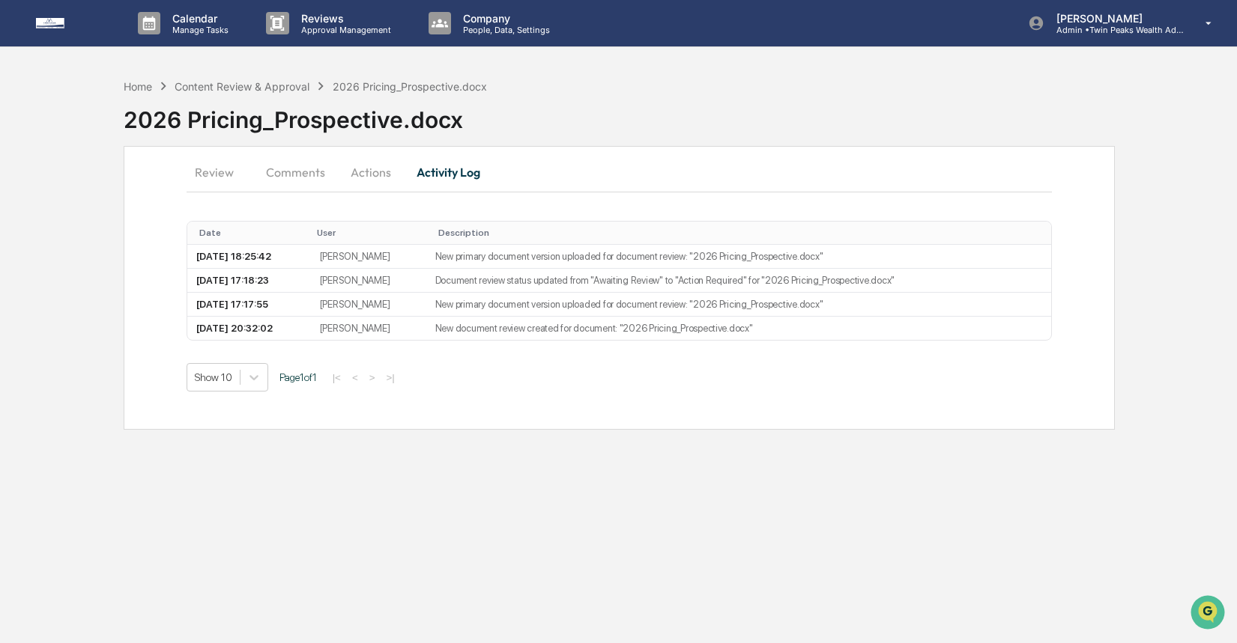
click at [295, 170] on button "Comments" at bounding box center [295, 172] width 83 height 36
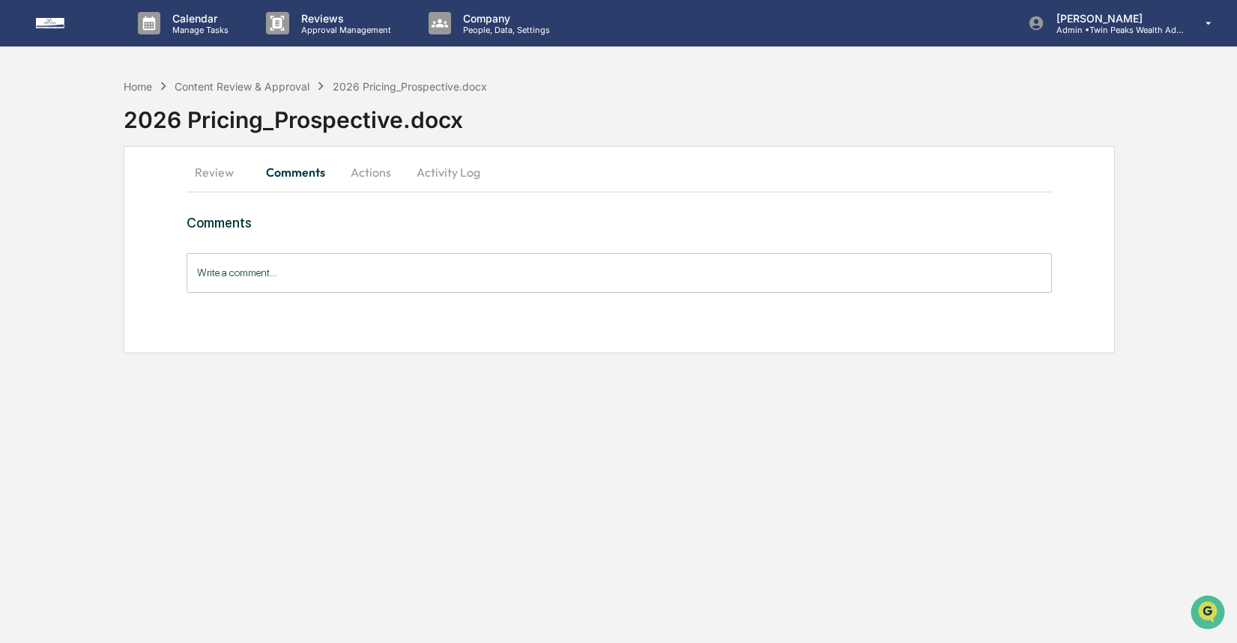
click at [208, 169] on button "Review" at bounding box center [219, 172] width 67 height 36
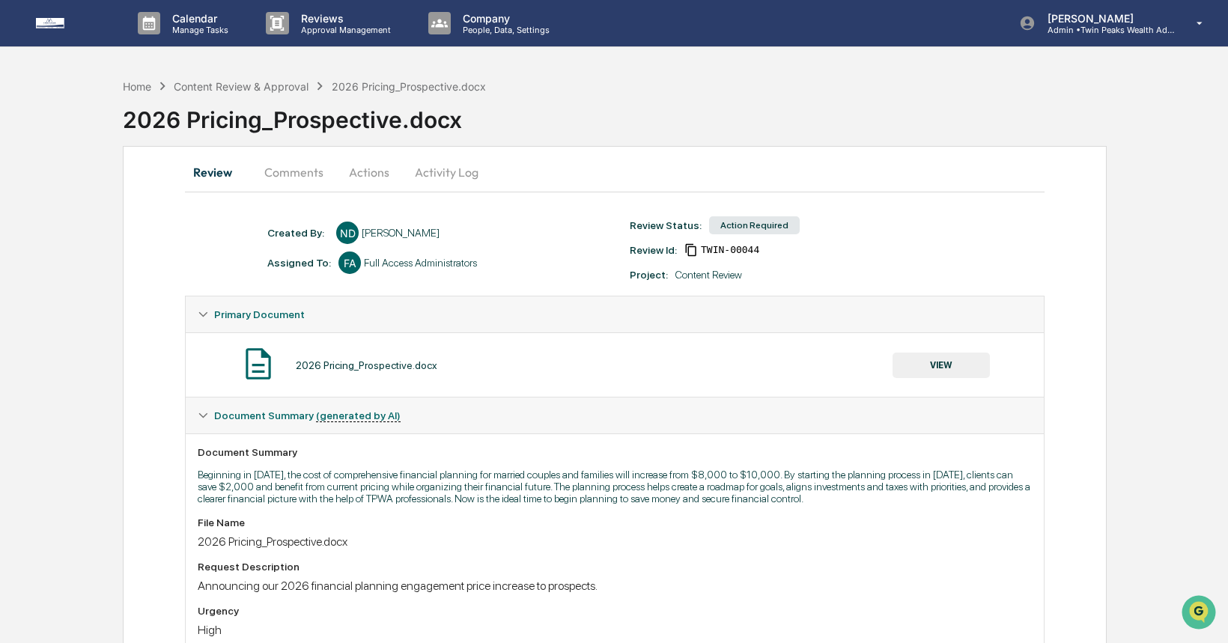
click at [949, 371] on button "VIEW" at bounding box center [941, 365] width 97 height 25
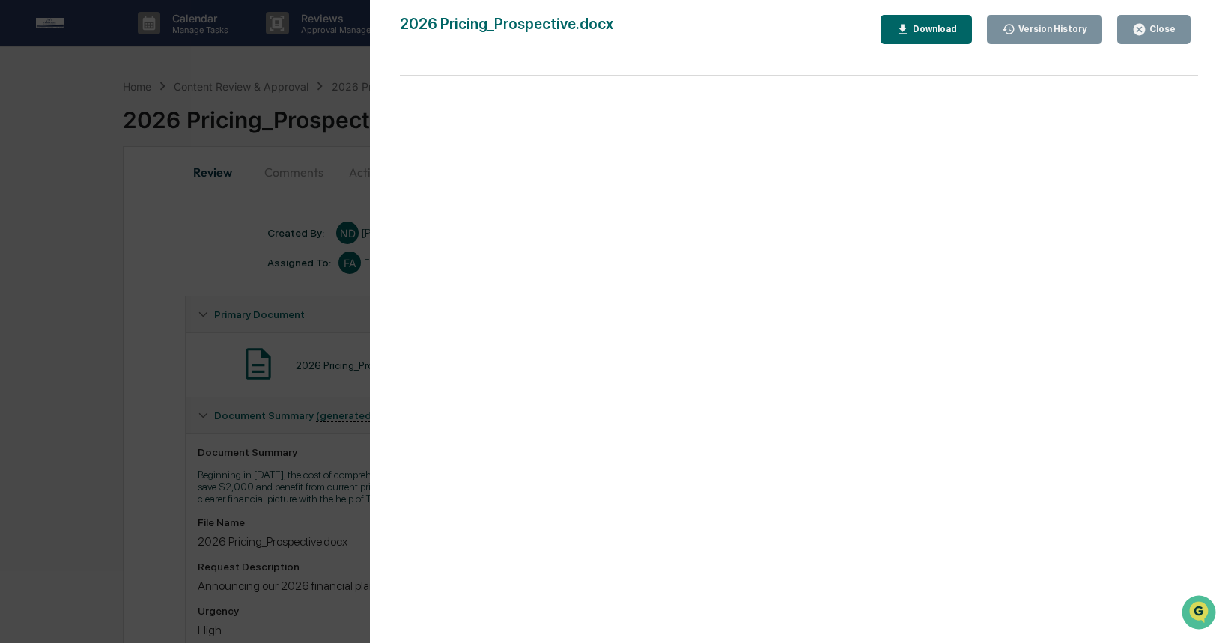
click at [1046, 28] on div "Version History" at bounding box center [1052, 29] width 72 height 10
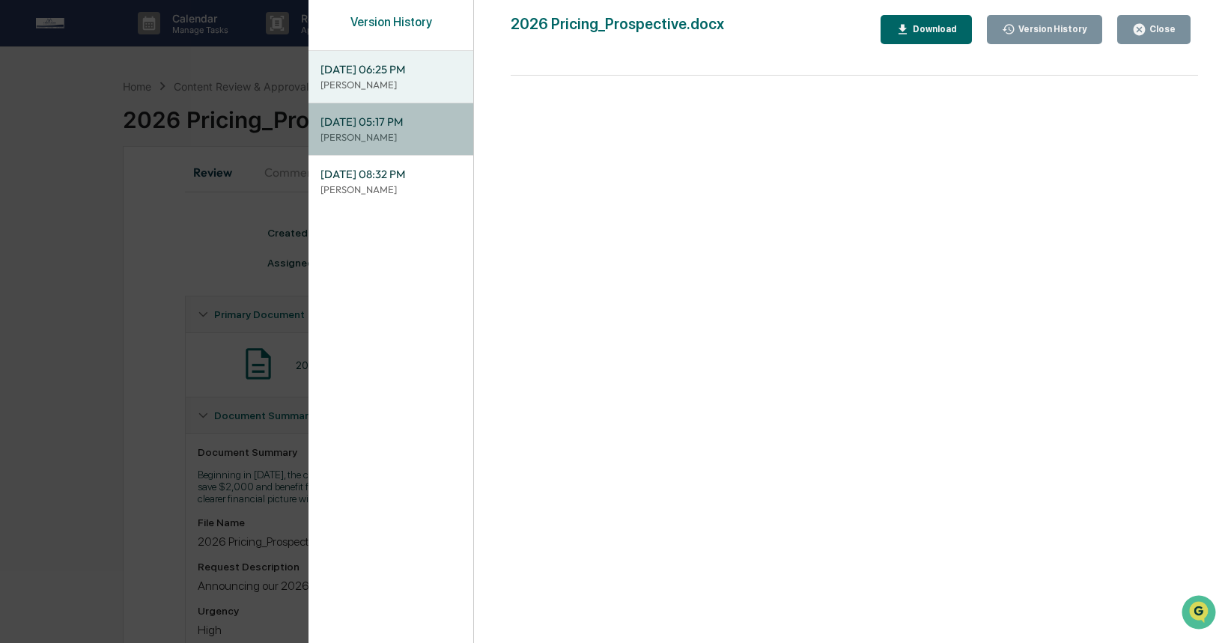
click at [379, 133] on p "[PERSON_NAME]" at bounding box center [391, 137] width 141 height 14
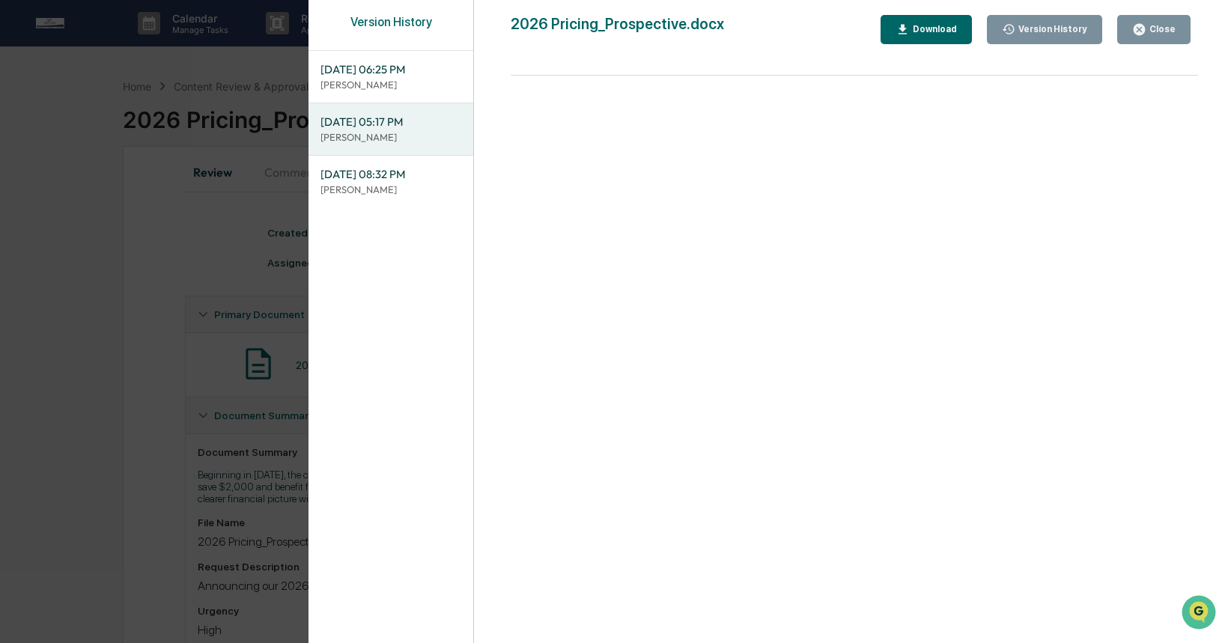
click at [926, 24] on div "Download" at bounding box center [933, 29] width 47 height 10
click at [1038, 33] on div "Version History" at bounding box center [1052, 29] width 72 height 10
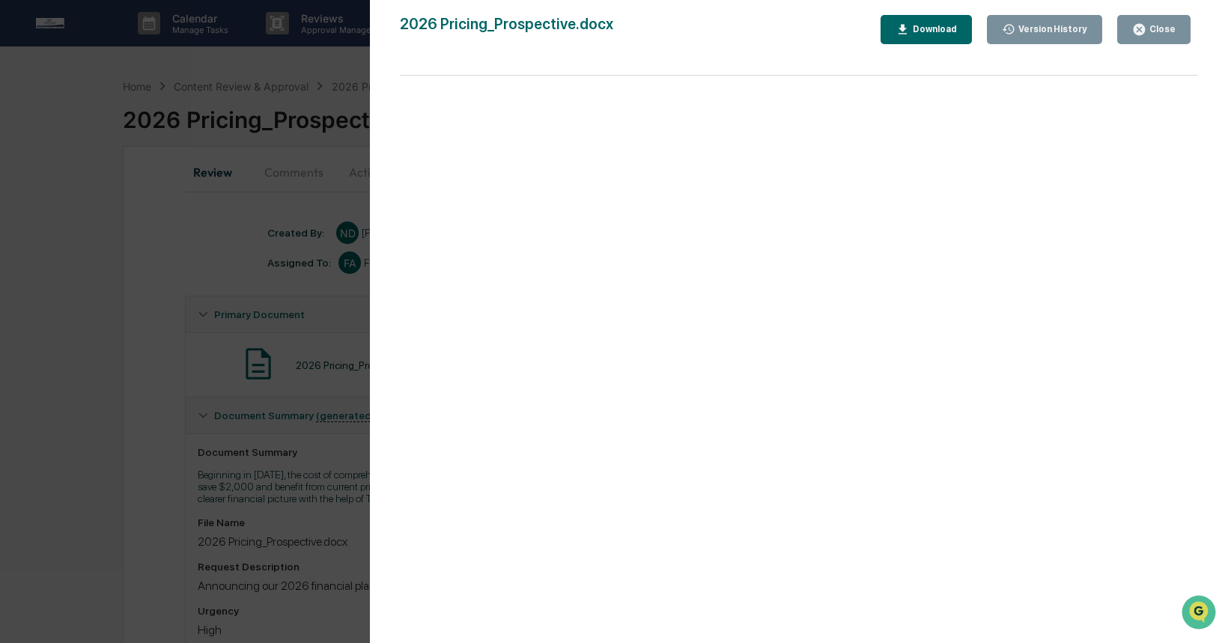
click at [1013, 36] on button "Version History" at bounding box center [1045, 29] width 116 height 29
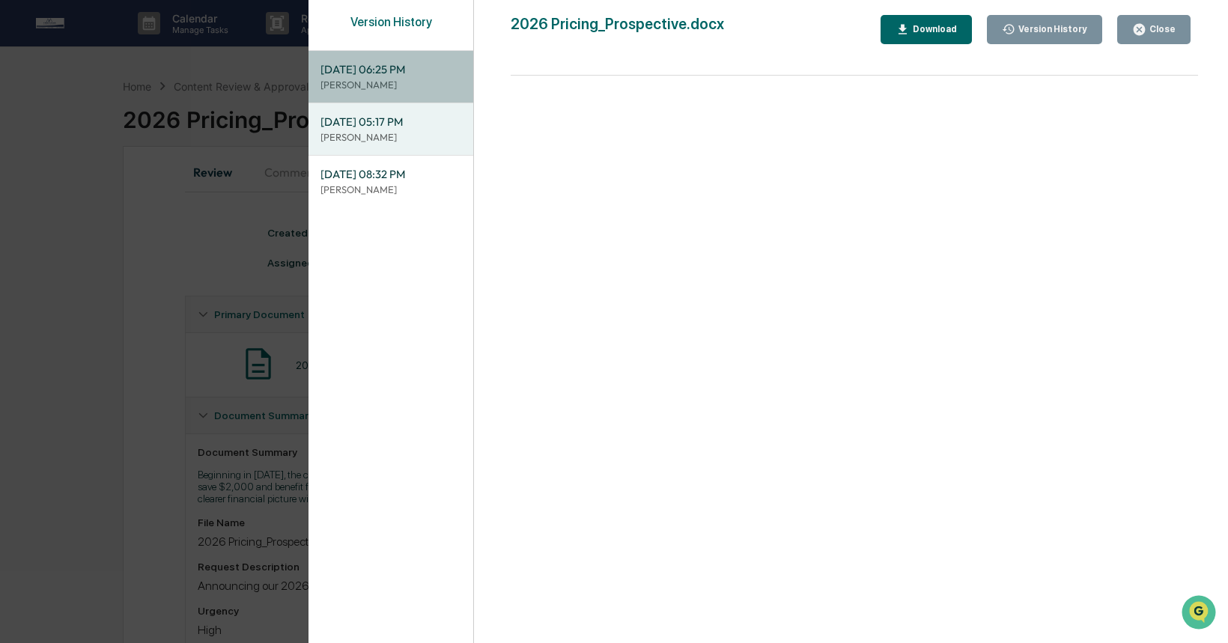
click at [368, 76] on span "[DATE] 06:25 PM" at bounding box center [391, 69] width 141 height 16
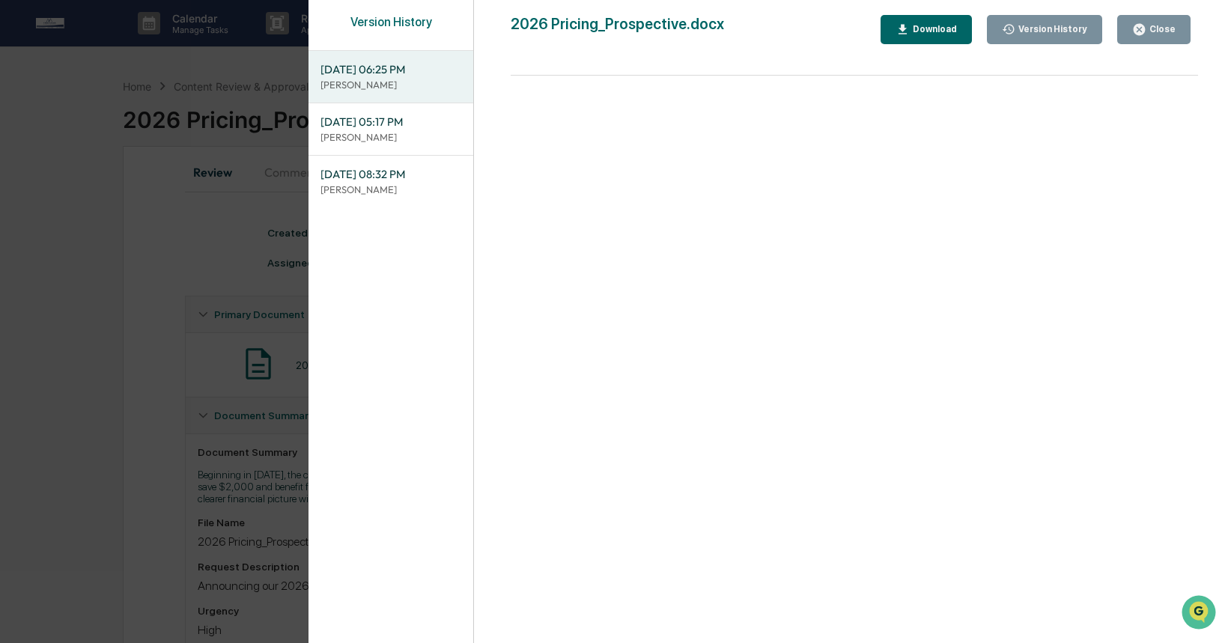
click at [898, 34] on icon "button" at bounding box center [903, 29] width 14 height 14
click at [1143, 29] on icon "button" at bounding box center [1139, 29] width 11 height 11
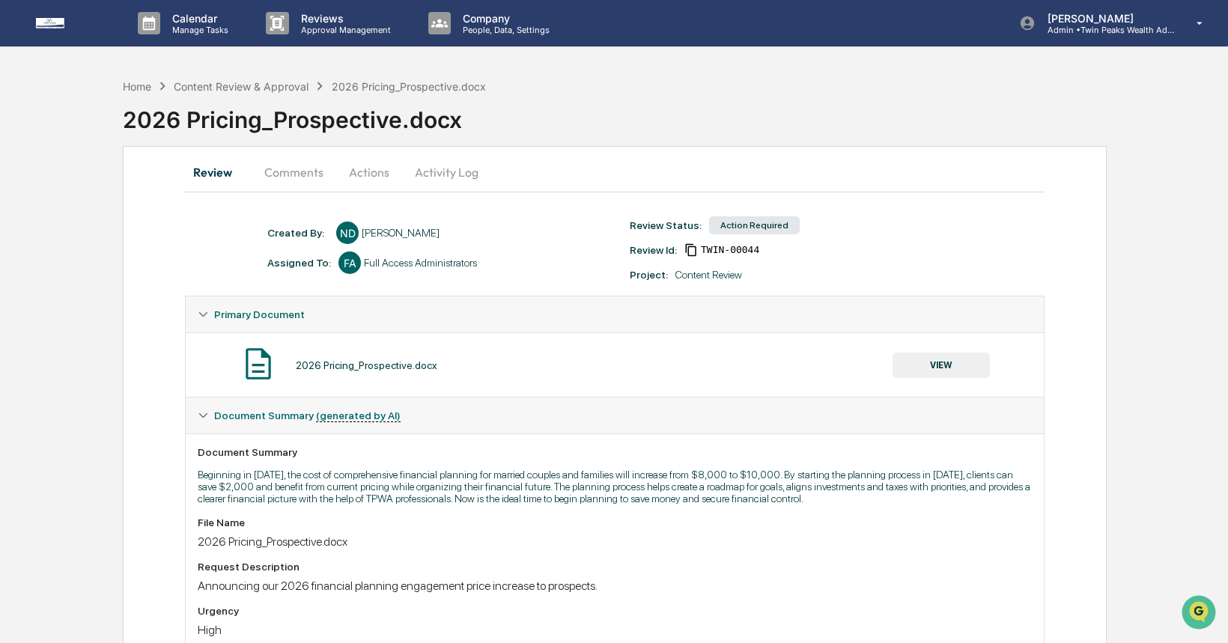
click at [368, 171] on button "Actions" at bounding box center [369, 172] width 67 height 36
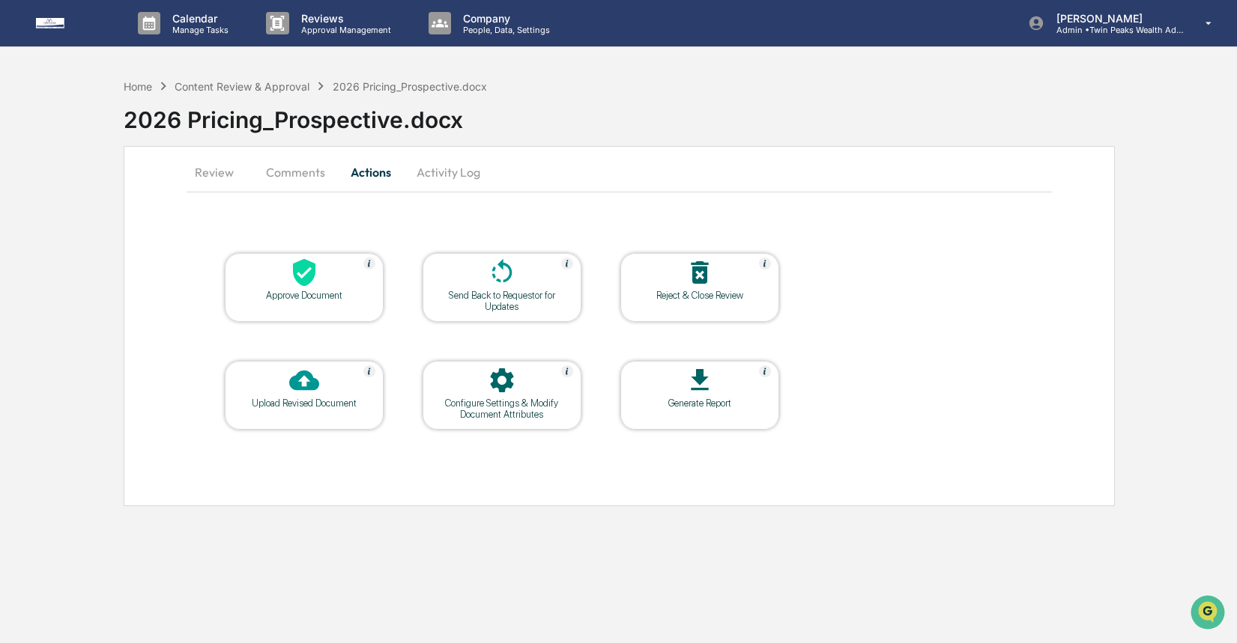
click at [302, 279] on icon at bounding box center [304, 273] width 22 height 28
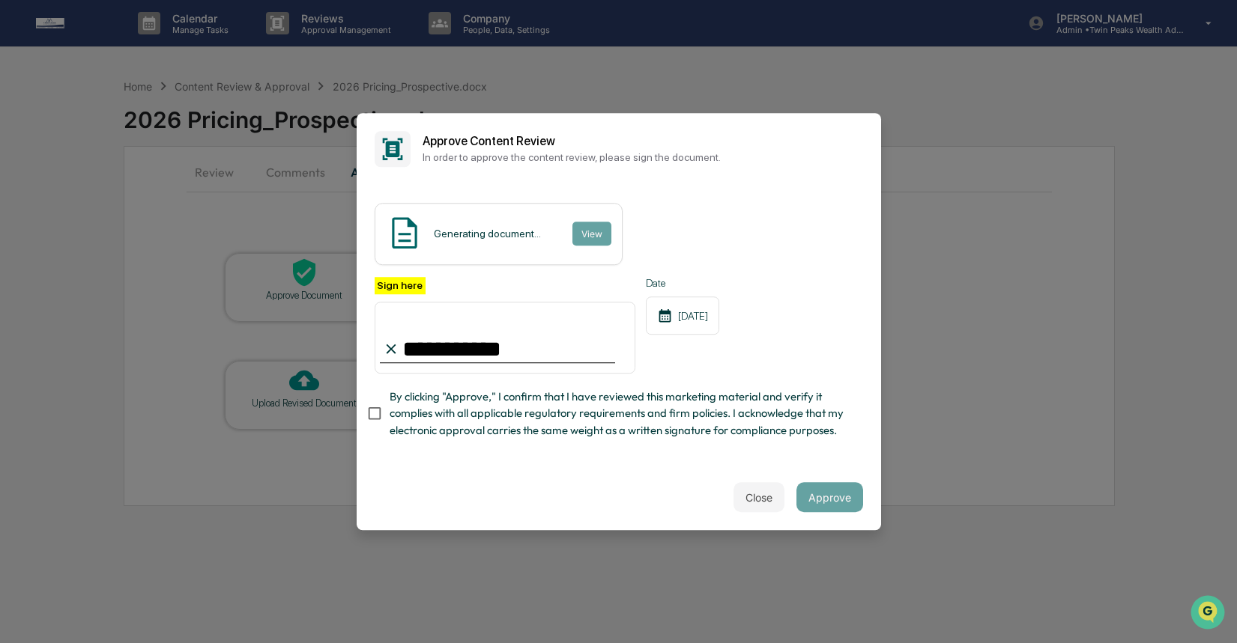
type input "**********"
click at [770, 439] on span "By clicking "Approve," I confirm that I have reviewed this marketing material a…" at bounding box center [619, 414] width 461 height 50
click at [756, 500] on button "Close" at bounding box center [758, 497] width 51 height 30
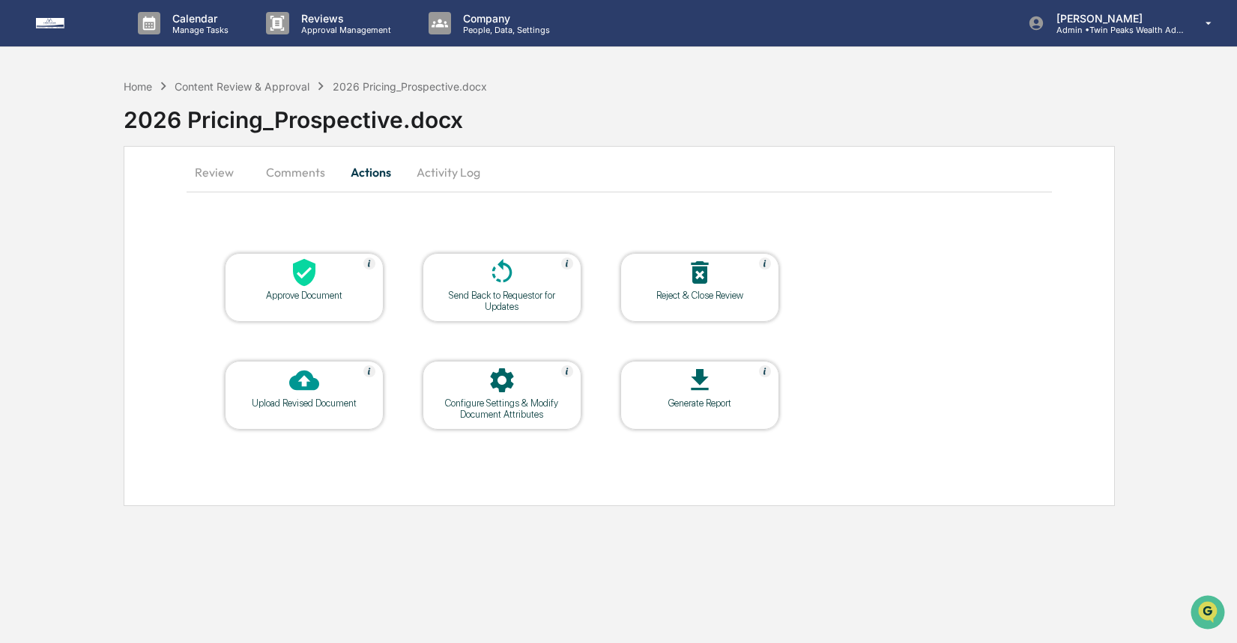
click at [298, 283] on icon at bounding box center [304, 273] width 22 height 28
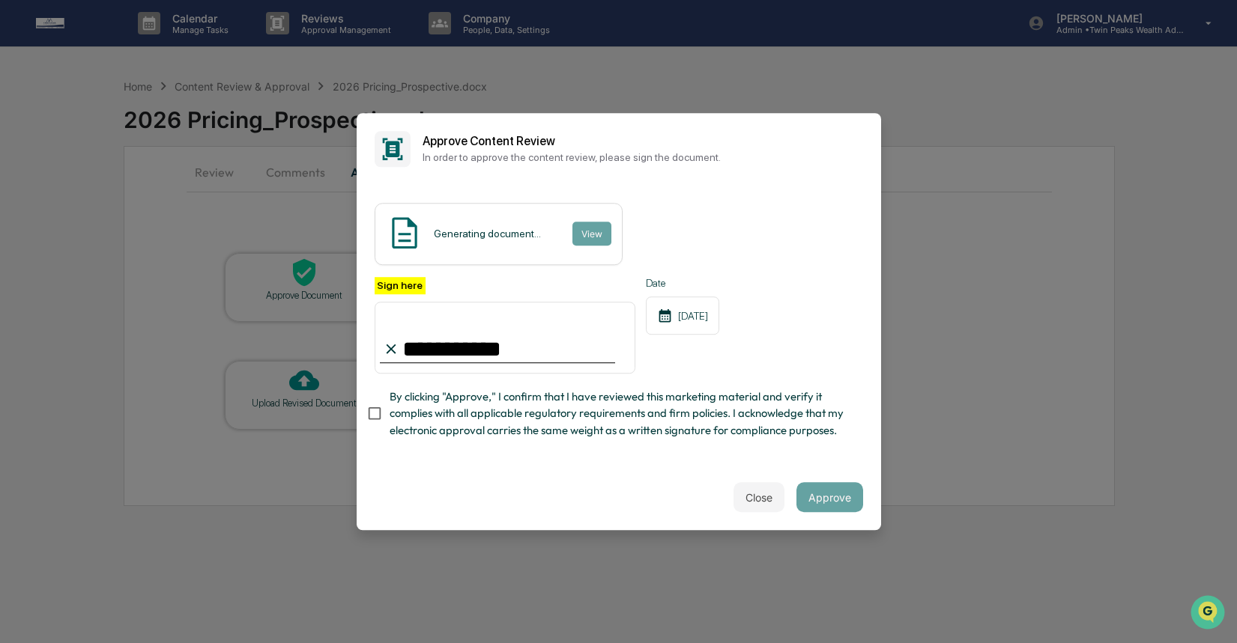
drag, startPoint x: 499, startPoint y: 346, endPoint x: 368, endPoint y: 328, distance: 131.5
click at [369, 329] on div "**********" at bounding box center [618, 325] width 524 height 280
click at [739, 499] on button "Close" at bounding box center [758, 497] width 51 height 30
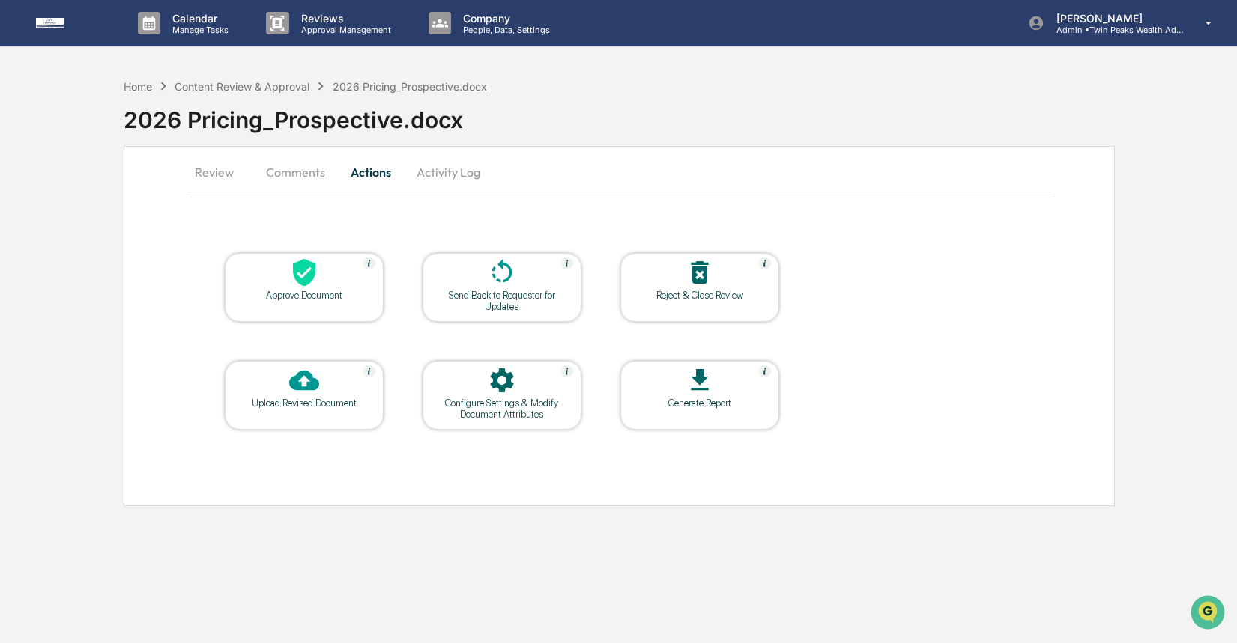
click at [294, 286] on icon at bounding box center [304, 273] width 30 height 30
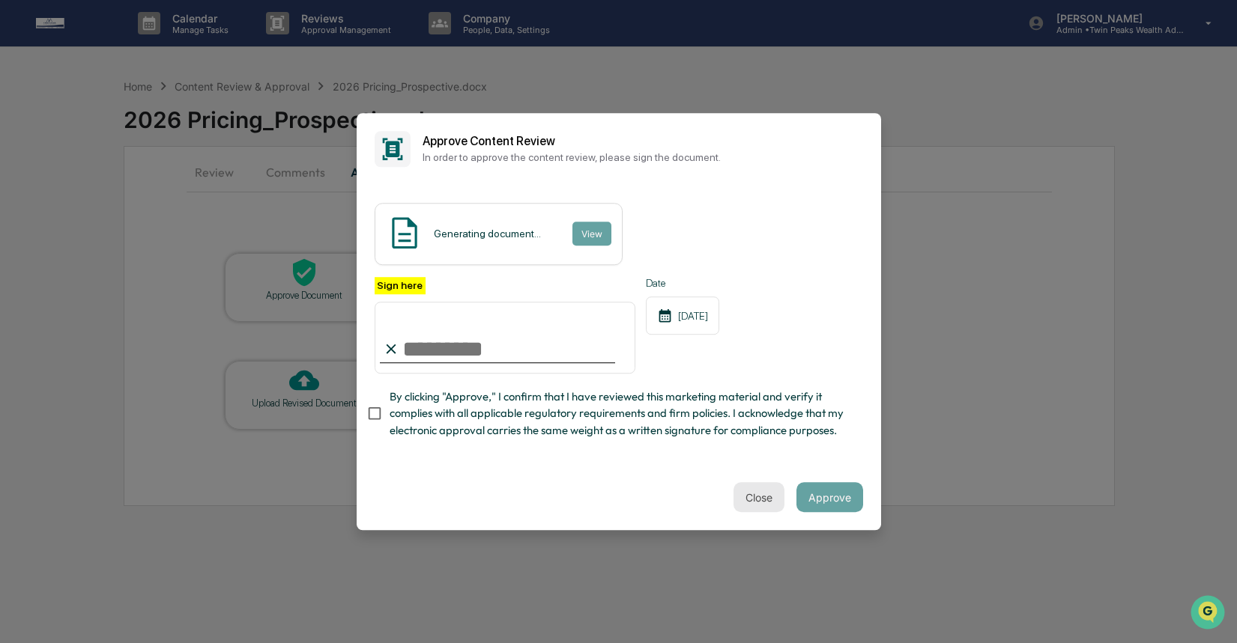
click at [757, 507] on button "Close" at bounding box center [758, 497] width 51 height 30
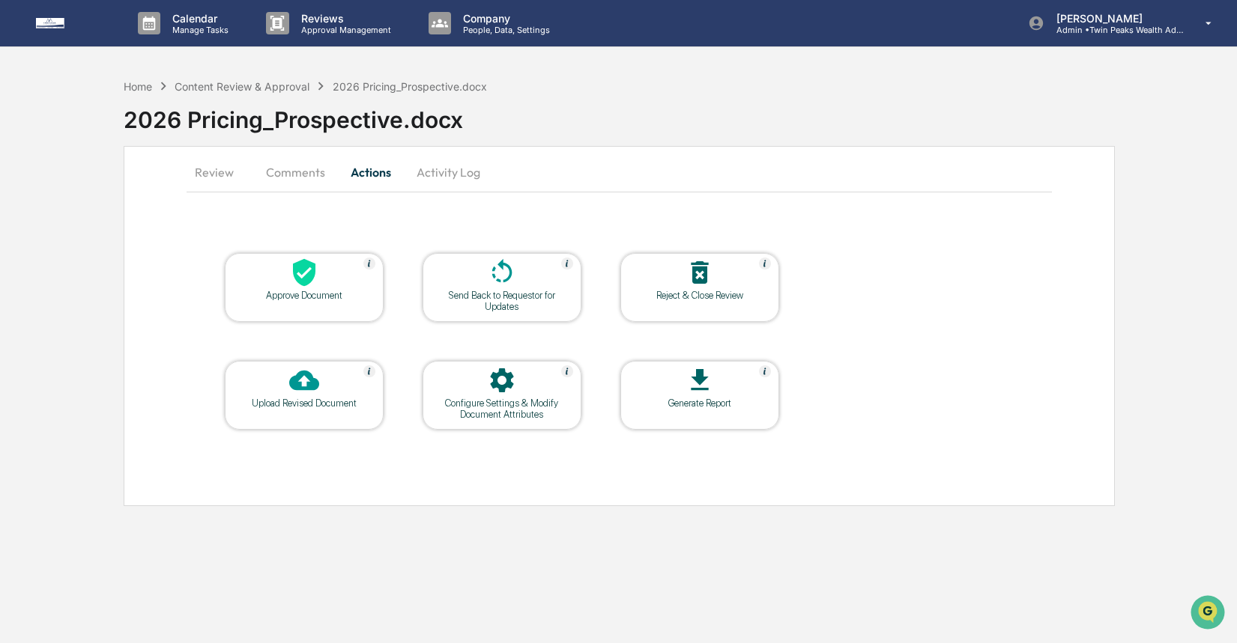
click at [318, 291] on div "Approve Document" at bounding box center [304, 295] width 135 height 11
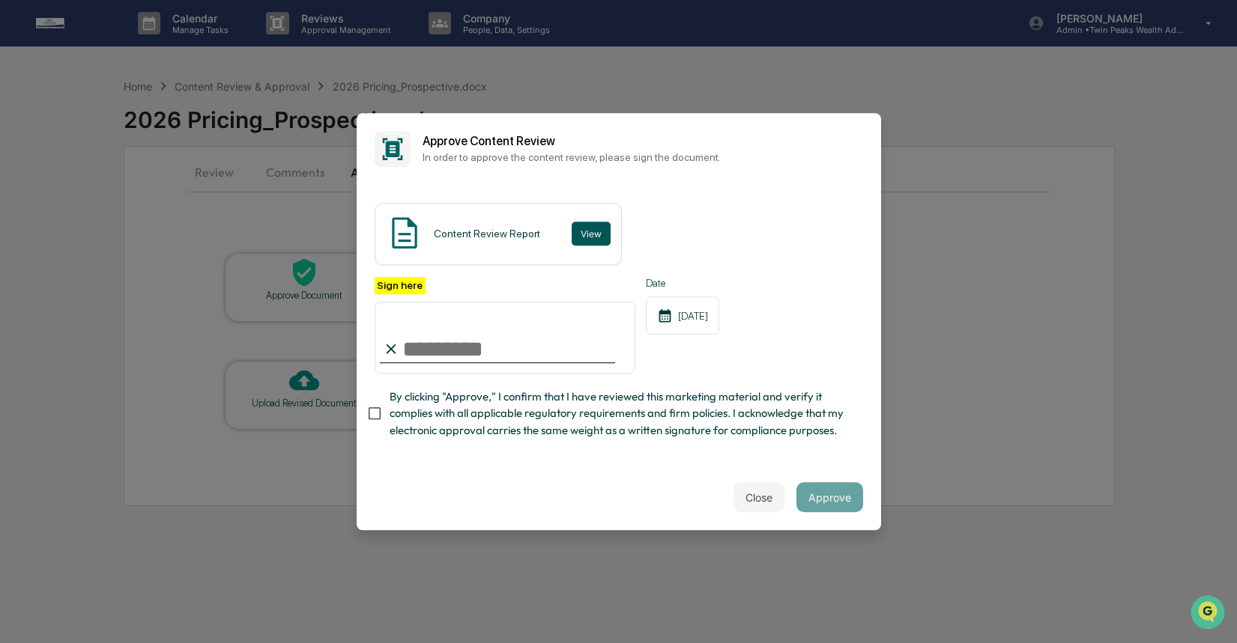
click at [589, 222] on button "View" at bounding box center [590, 234] width 39 height 24
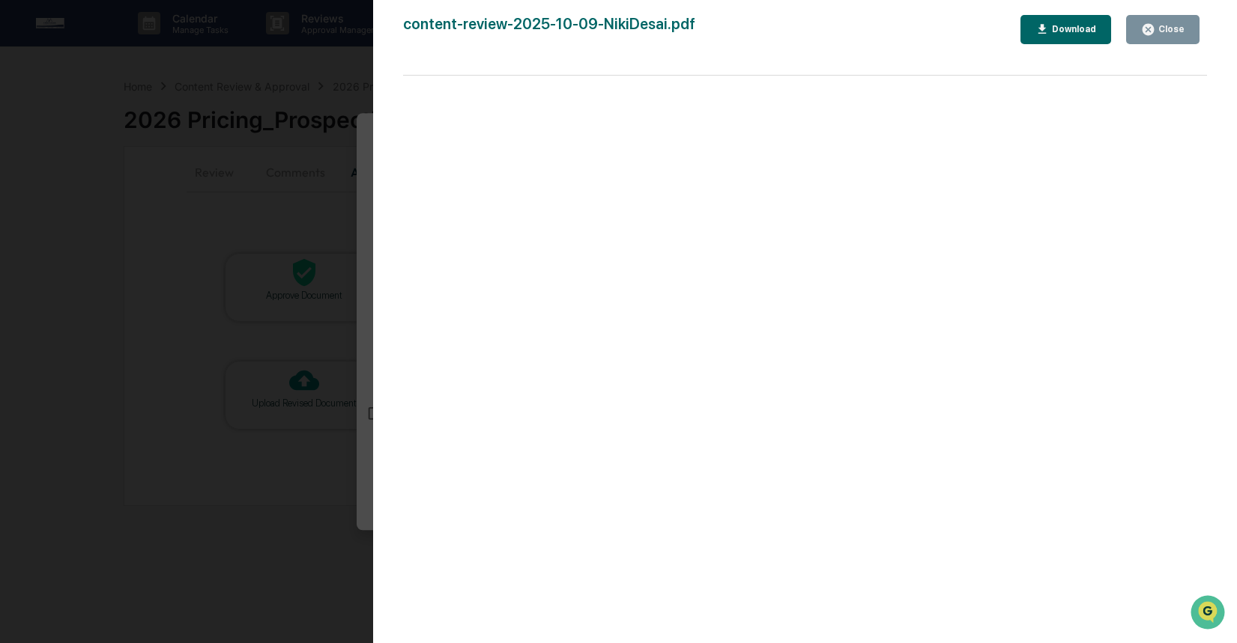
click at [305, 330] on div "Version History [DATE] 06:34 PM [PERSON_NAME] content-review-2025-10-09-NikiDes…" at bounding box center [618, 321] width 1237 height 643
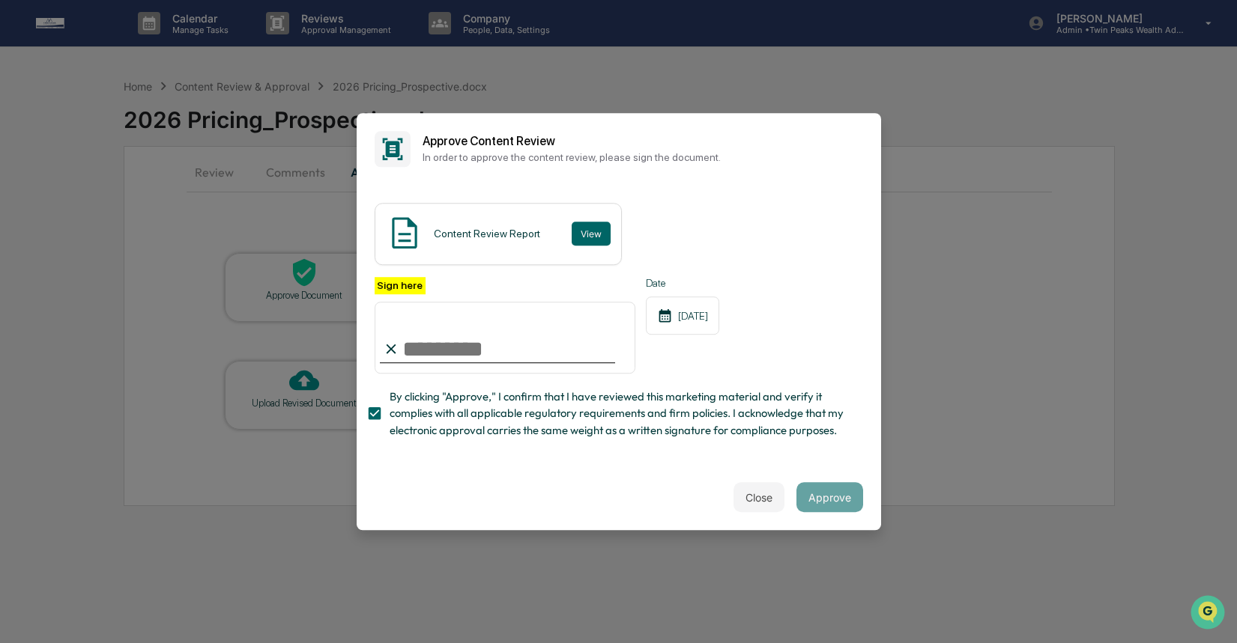
click at [470, 339] on input "Sign here" at bounding box center [504, 338] width 261 height 72
type input "**********"
click at [825, 496] on button "Approve" at bounding box center [829, 497] width 67 height 30
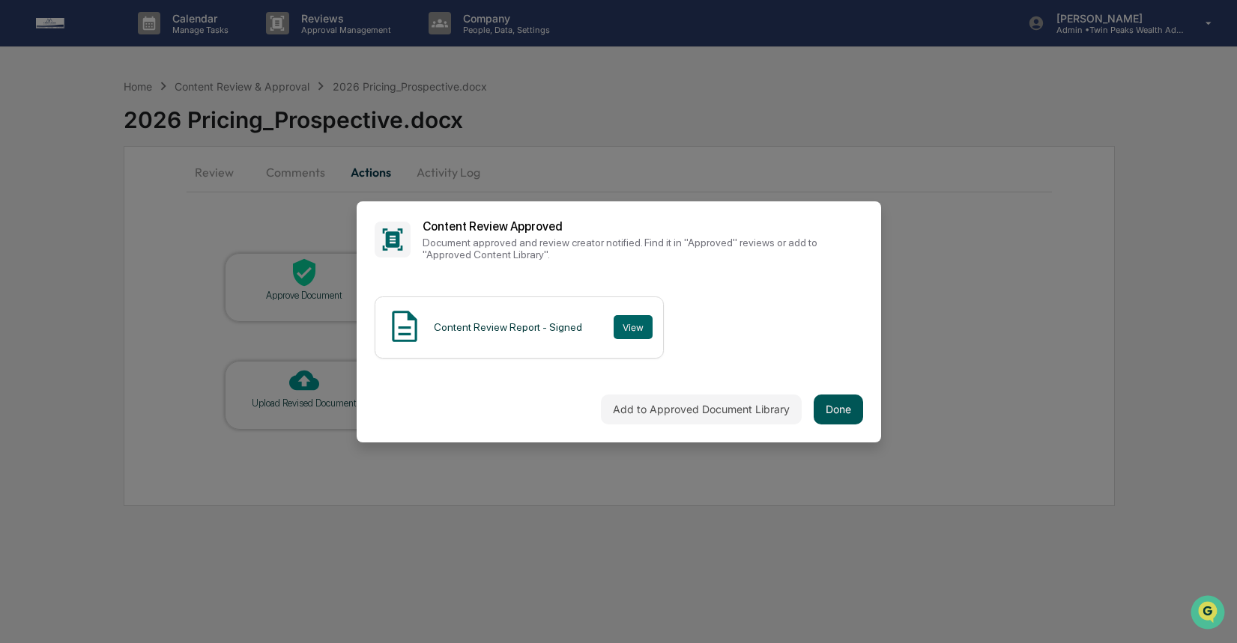
click at [834, 406] on button "Done" at bounding box center [837, 410] width 49 height 30
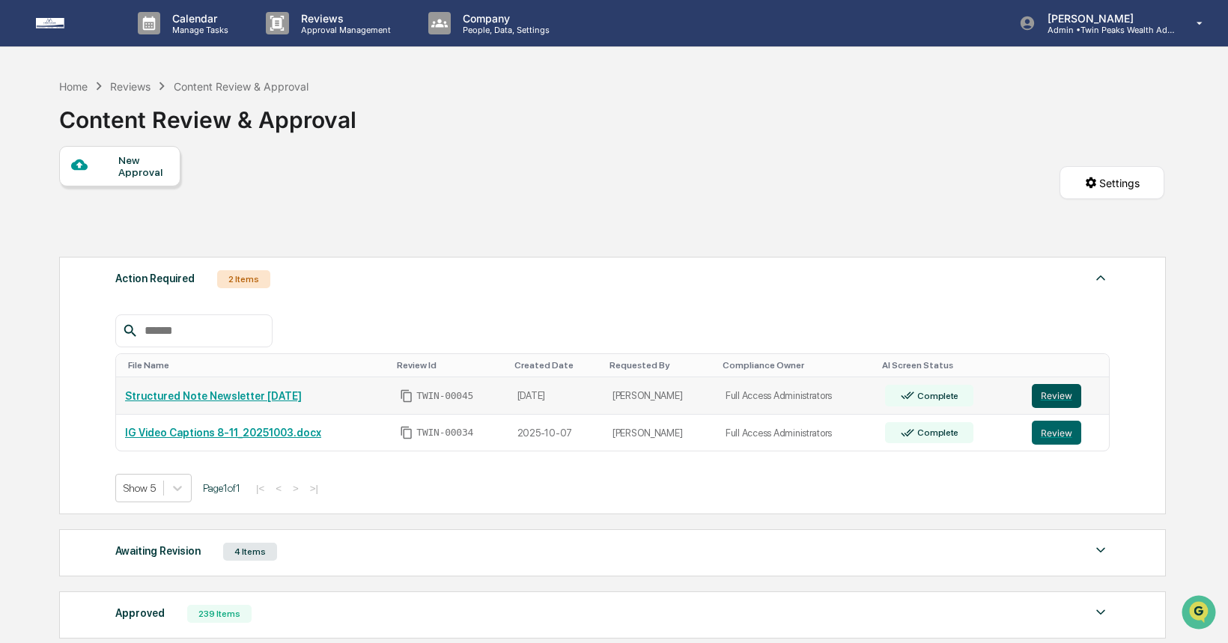
click at [1066, 401] on button "Review" at bounding box center [1056, 396] width 49 height 24
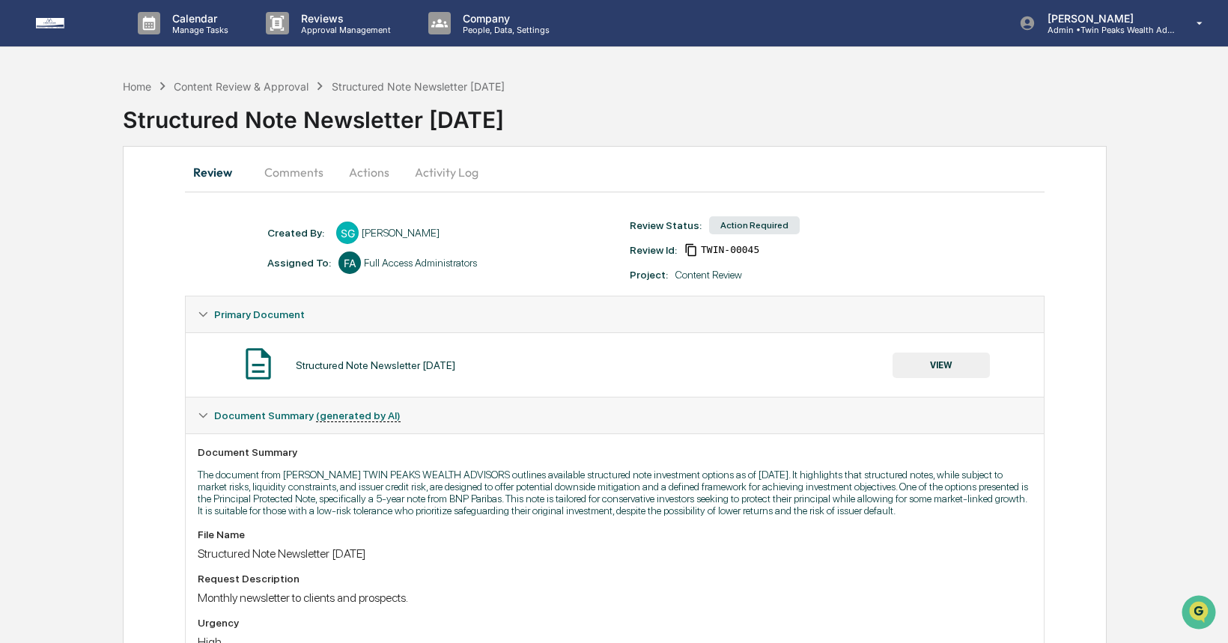
click at [931, 365] on button "VIEW" at bounding box center [941, 365] width 97 height 25
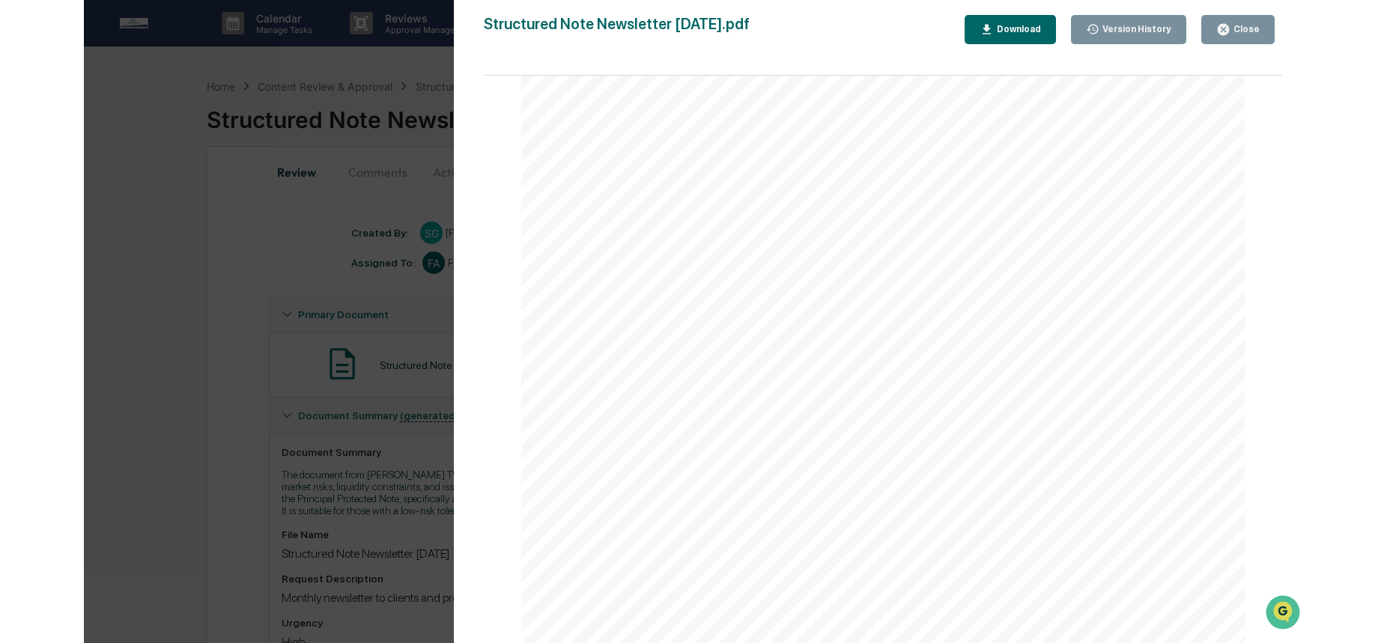
scroll to position [4348, 0]
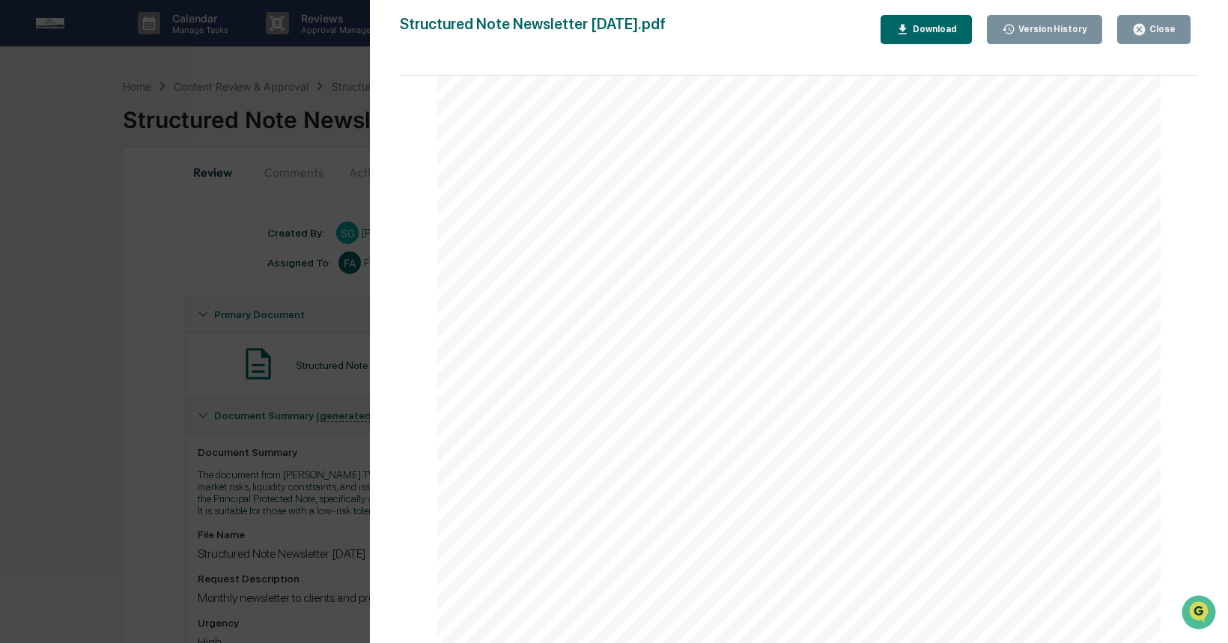
click at [339, 350] on div "Version History 10/10/2025, 09:51 PM Sahil Gupta Structured Note Newsletter Oct…" at bounding box center [614, 321] width 1228 height 643
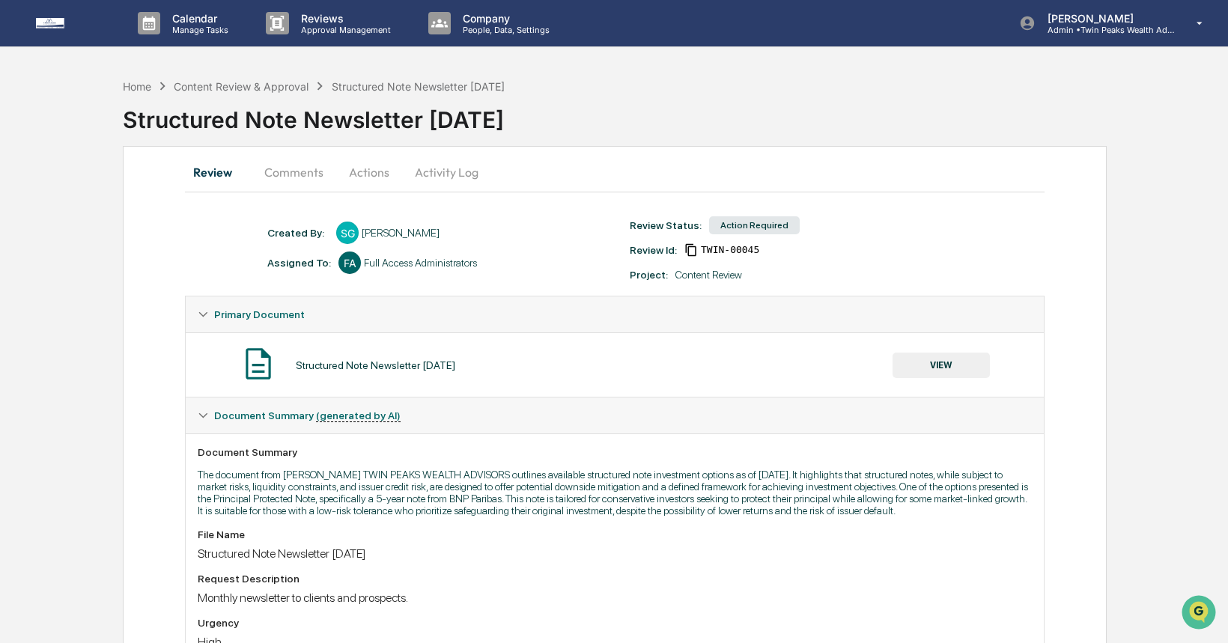
click at [945, 371] on button "VIEW" at bounding box center [941, 365] width 97 height 25
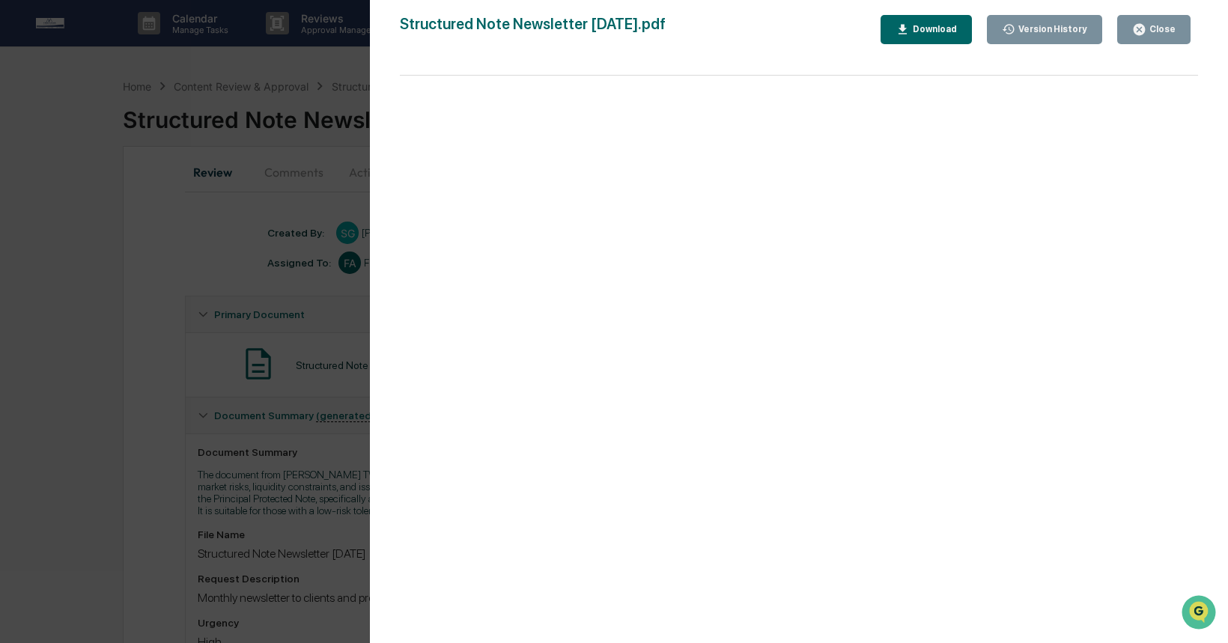
click at [926, 27] on div "Download" at bounding box center [933, 29] width 47 height 10
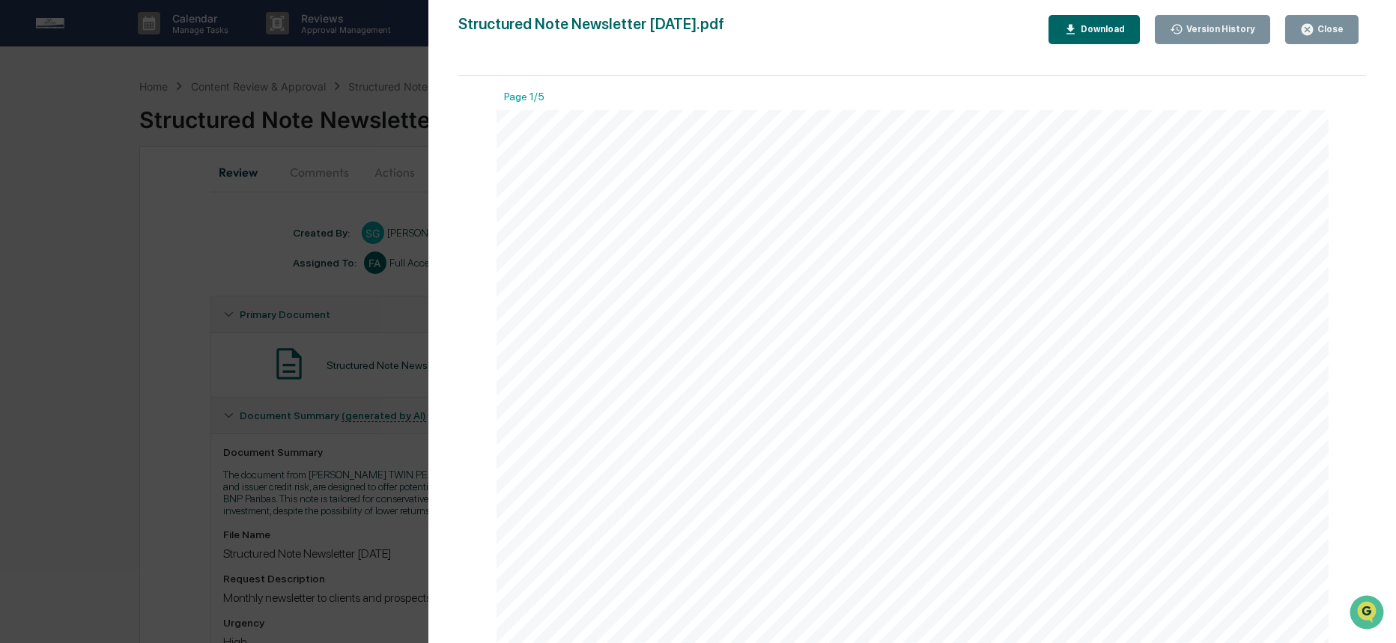
click at [385, 53] on div "Version History 10/10/2025, 09:51 PM Sahil Gupta Structured Note Newsletter Oct…" at bounding box center [698, 321] width 1396 height 643
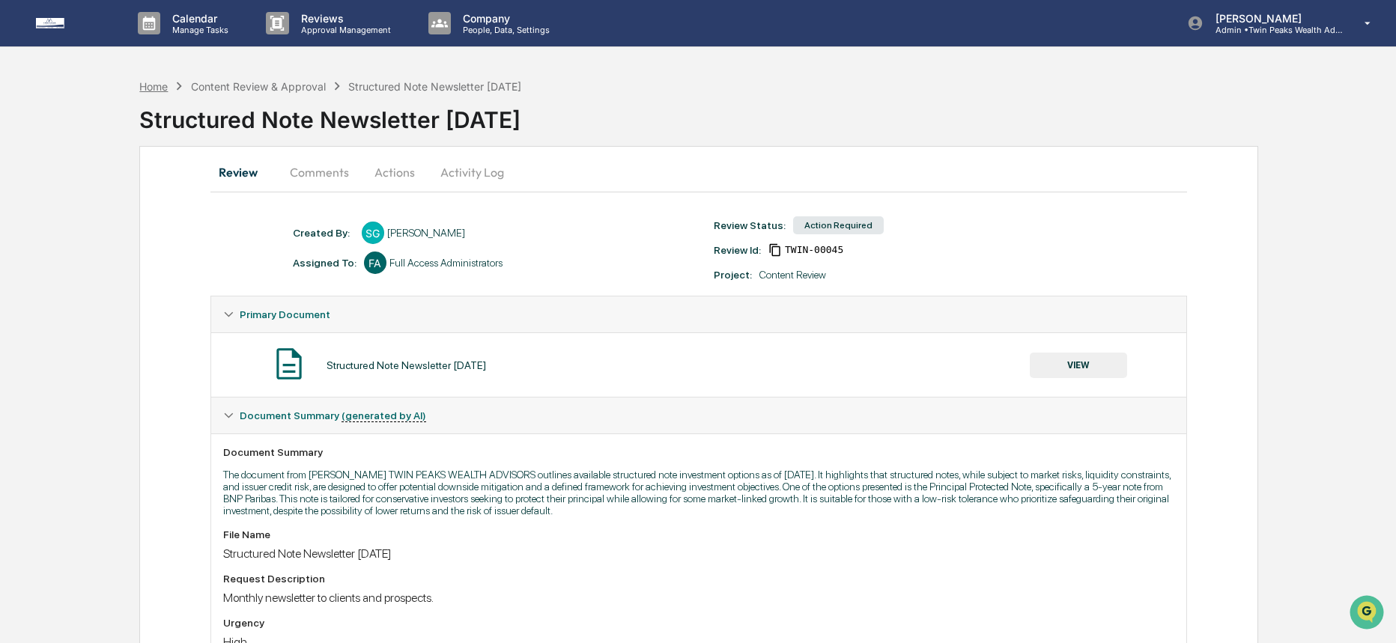
click at [160, 85] on div "Home" at bounding box center [153, 86] width 28 height 13
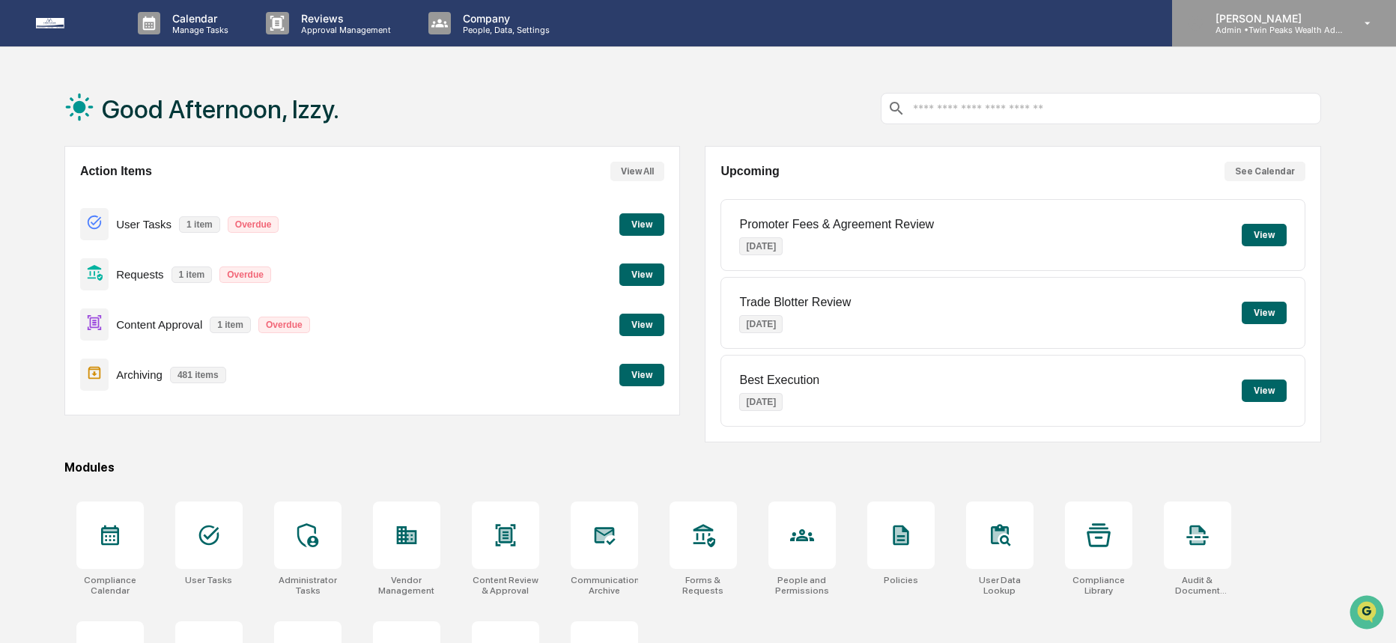
click at [1236, 30] on p "Admin • Twin Peaks Wealth Advisors" at bounding box center [1273, 30] width 139 height 10
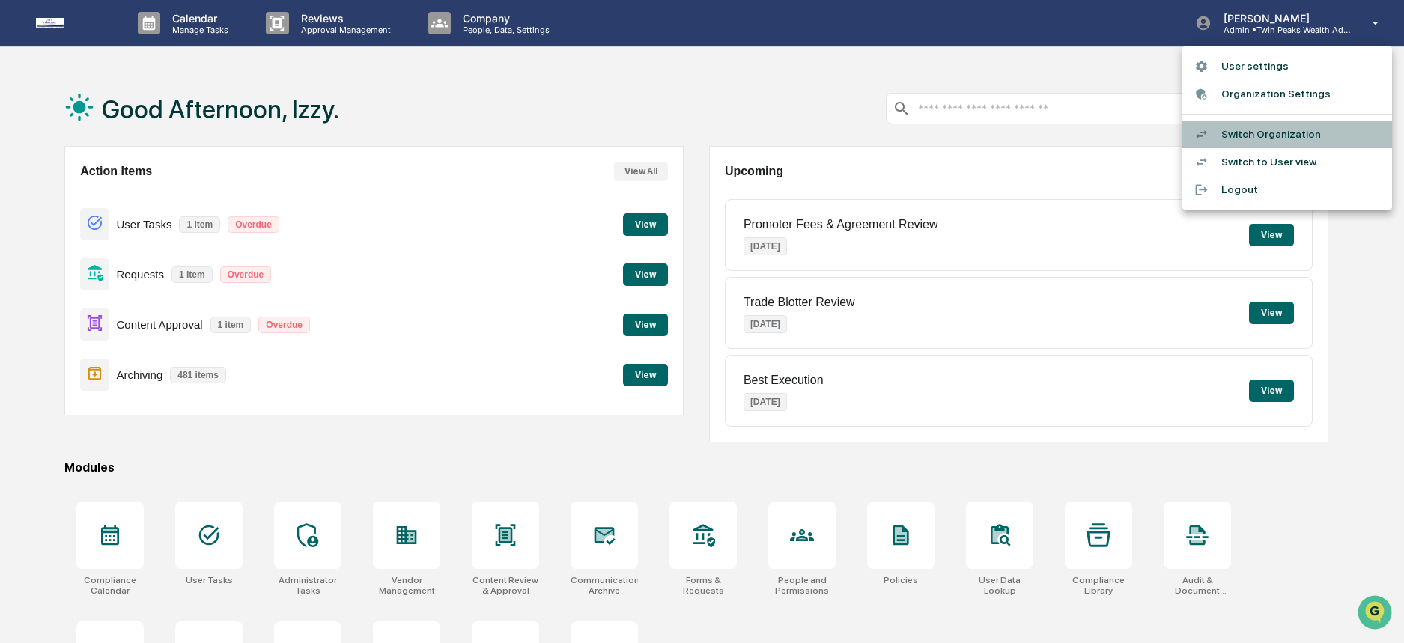
click at [1236, 130] on li "Switch Organization" at bounding box center [1288, 135] width 210 height 28
